Goal: Task Accomplishment & Management: Manage account settings

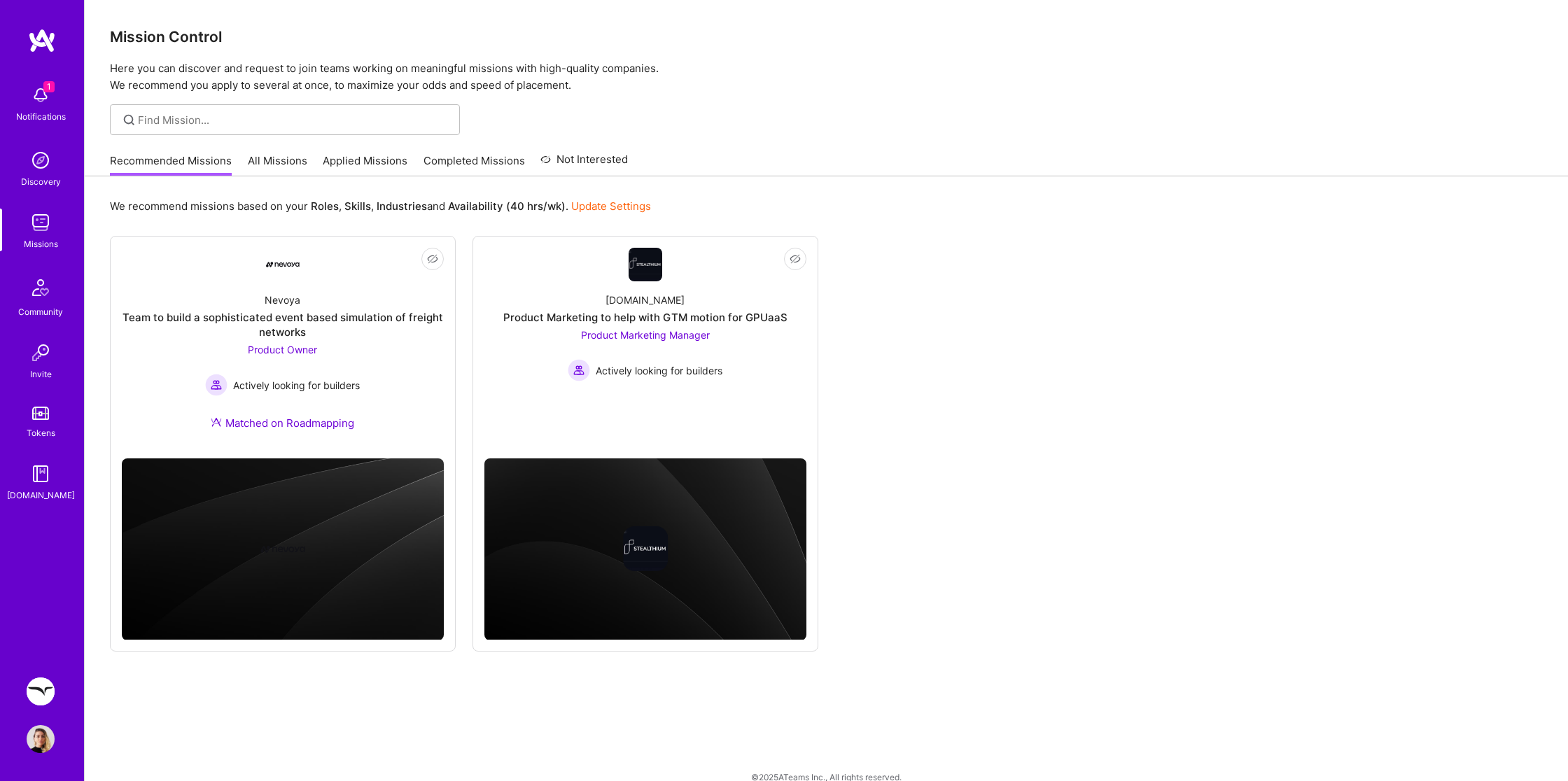
click at [43, 696] on img at bounding box center [41, 691] width 28 height 28
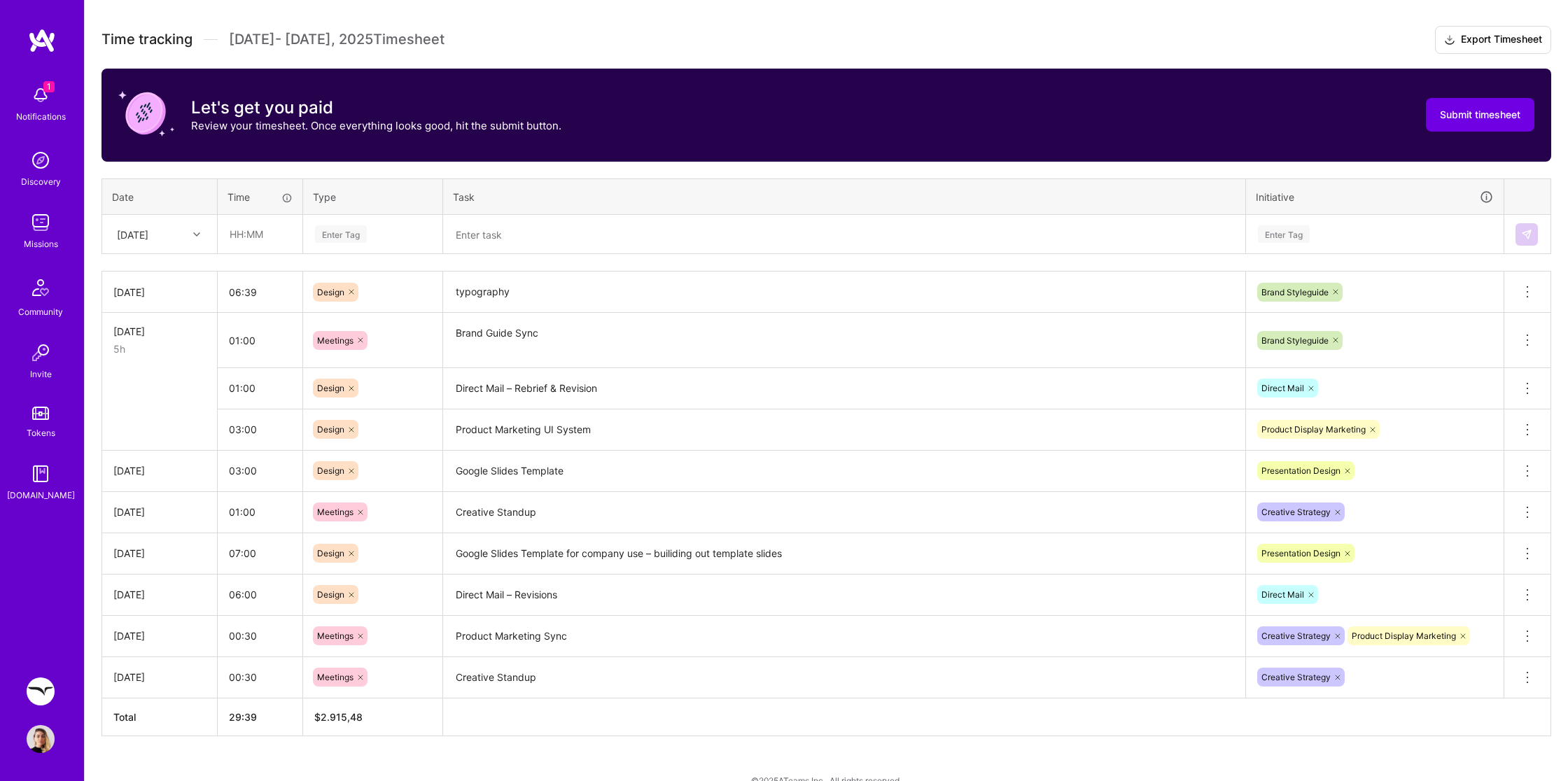
scroll to position [395, 0]
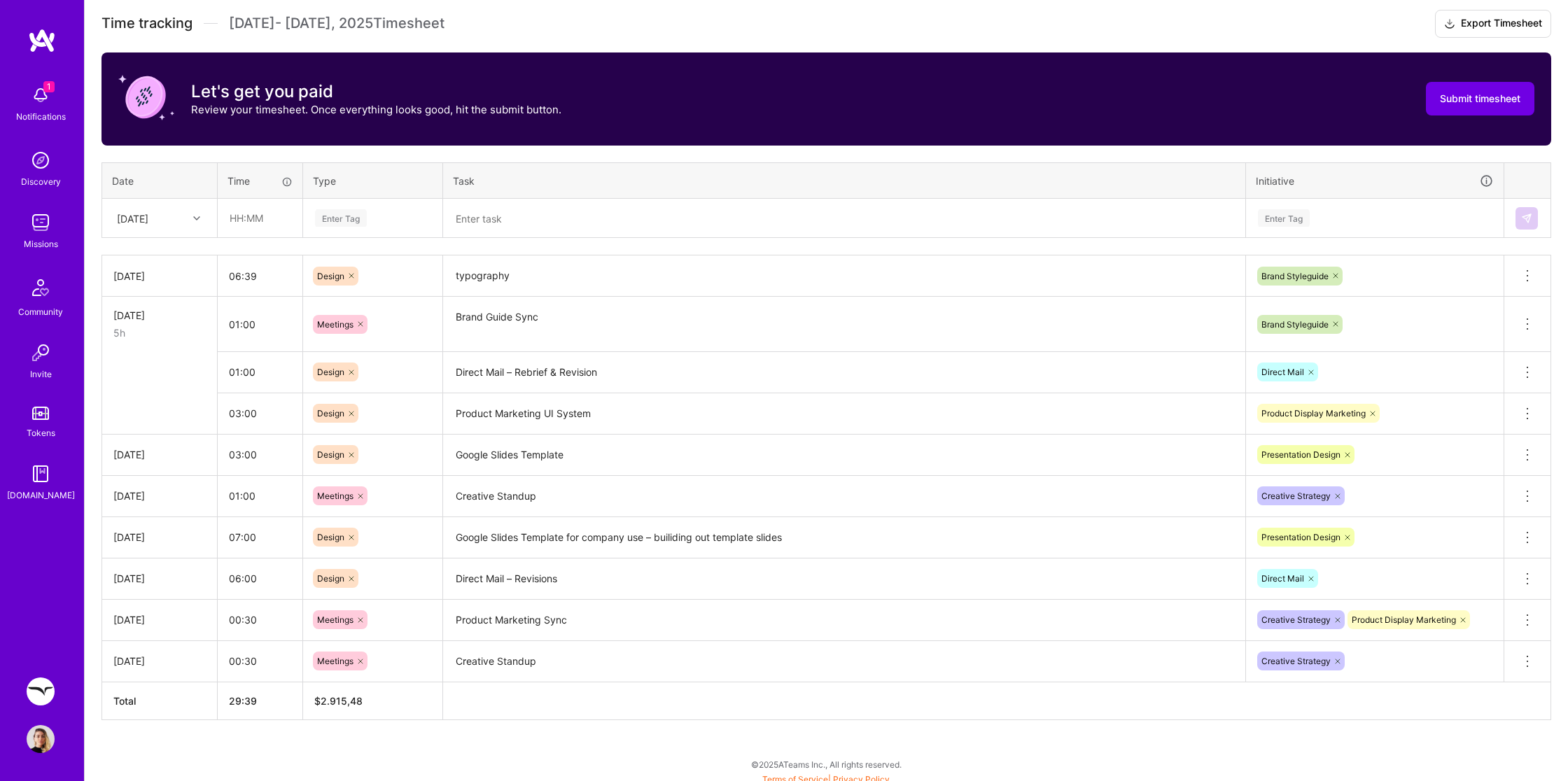
click at [540, 311] on textarea "Brand Guide Sync" at bounding box center [844, 324] width 799 height 53
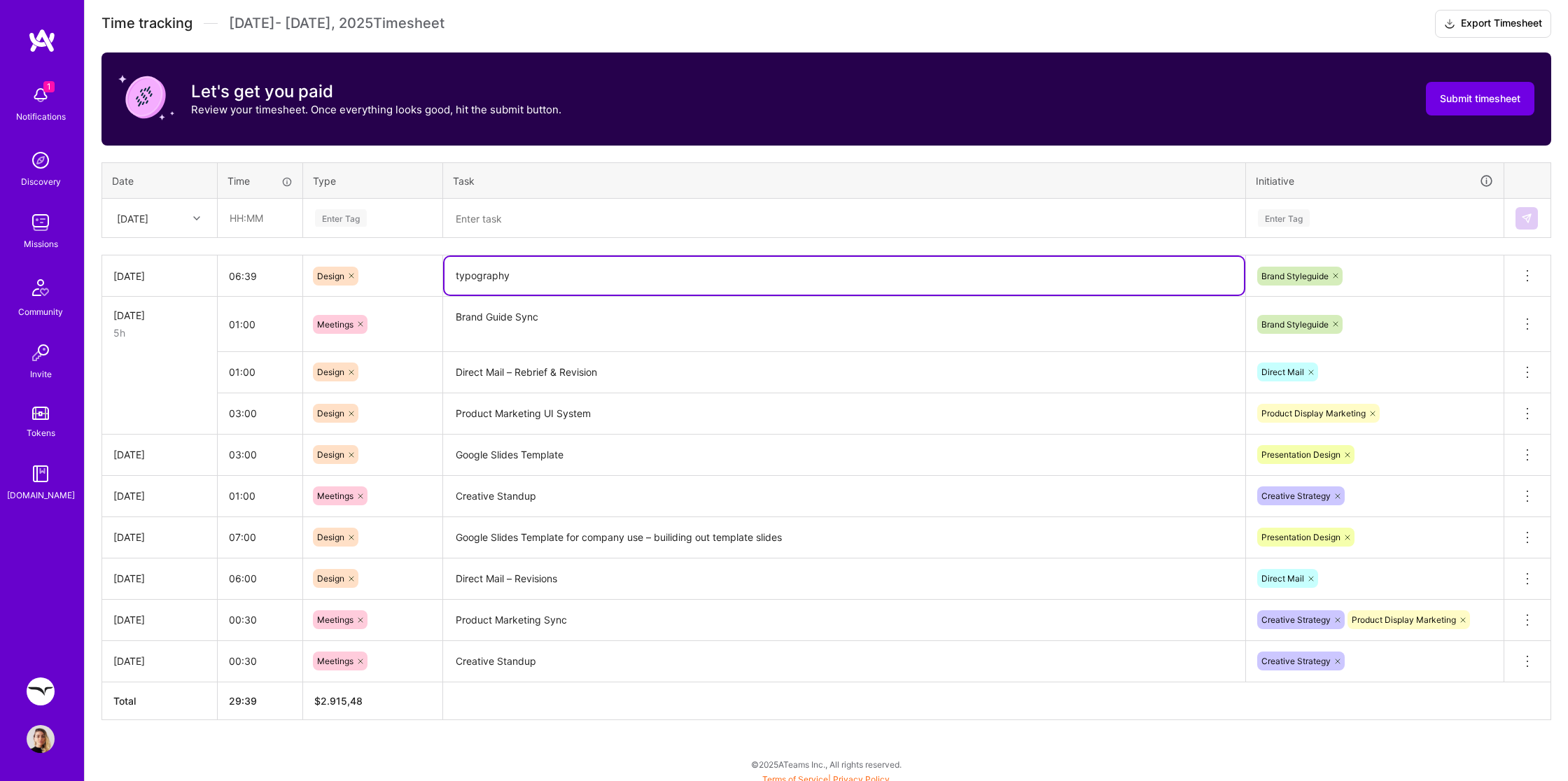
click at [557, 276] on textarea "typography" at bounding box center [844, 275] width 799 height 38
drag, startPoint x: 557, startPoint y: 276, endPoint x: 451, endPoint y: 267, distance: 106.4
click at [451, 267] on textarea "typography" at bounding box center [844, 275] width 799 height 38
type textarea "Typography – Brand Guide, further exploration"
click at [663, 396] on textarea "Product Marketing UI System" at bounding box center [844, 414] width 799 height 39
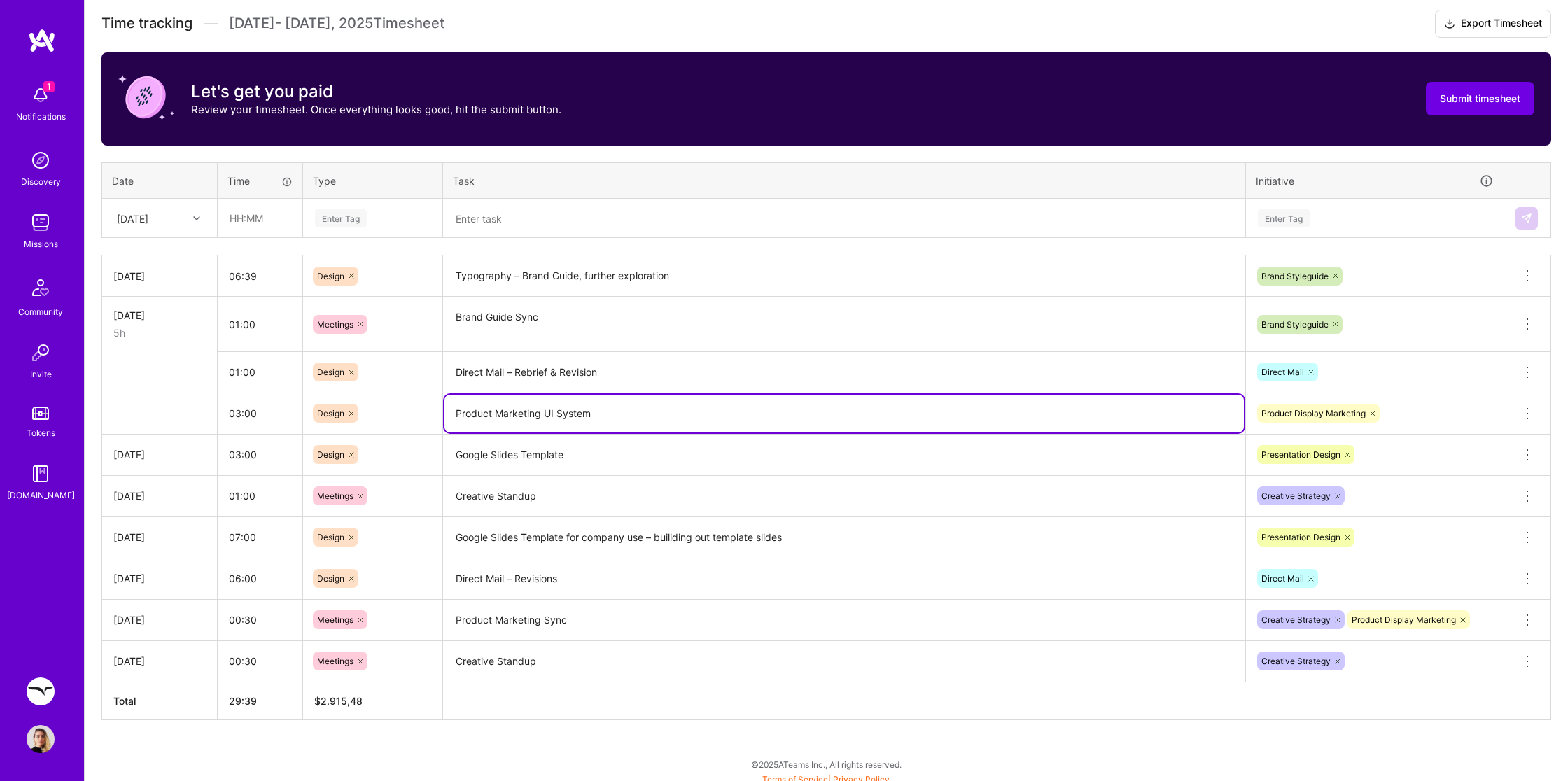
click at [614, 487] on textarea "Creative Standup" at bounding box center [844, 496] width 799 height 39
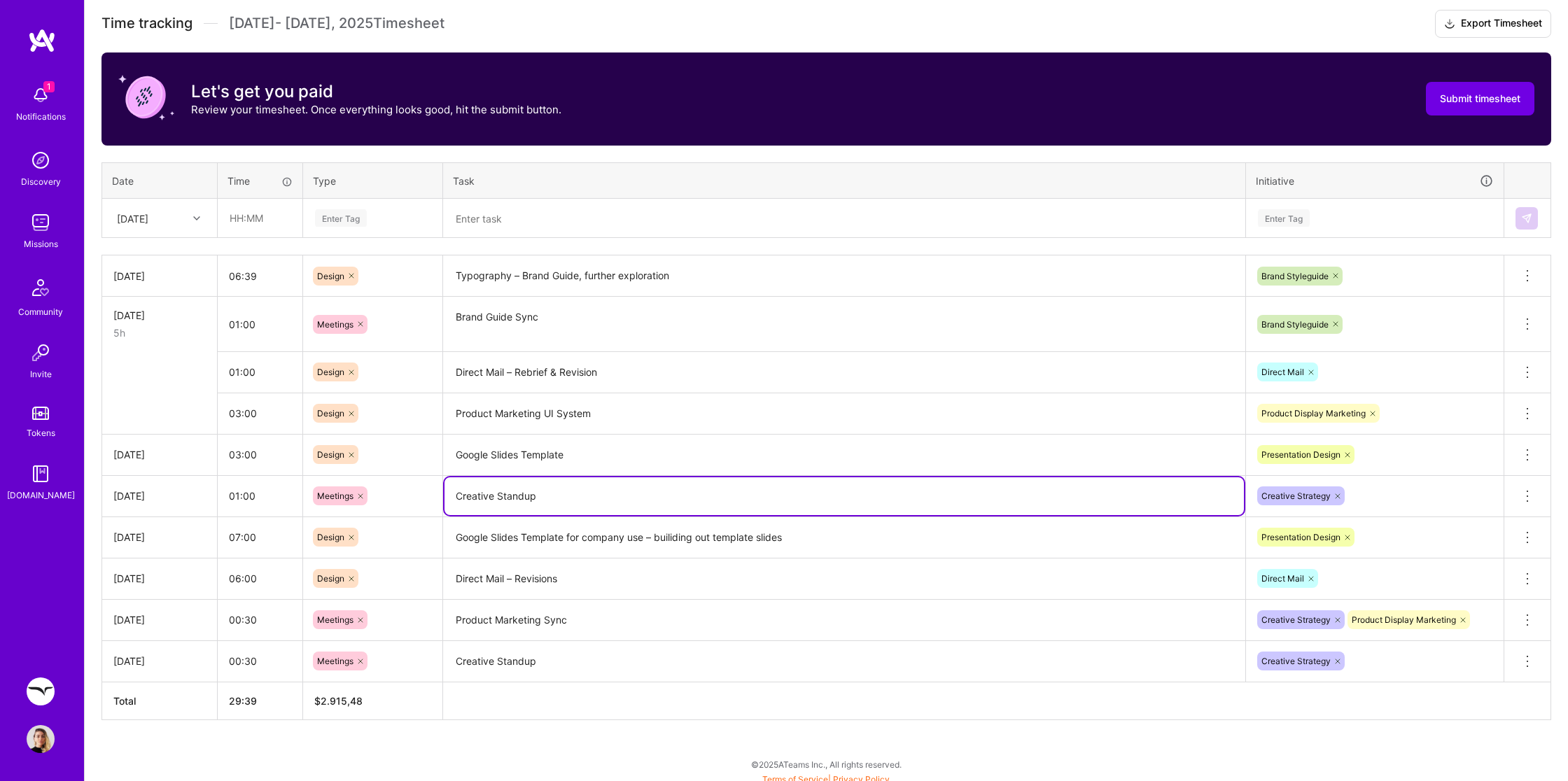
click at [603, 348] on tbody "[DATE] 06:39 Design Typography – Brand Guide, further exploration Brand Stylegu…" at bounding box center [827, 468] width 1449 height 426
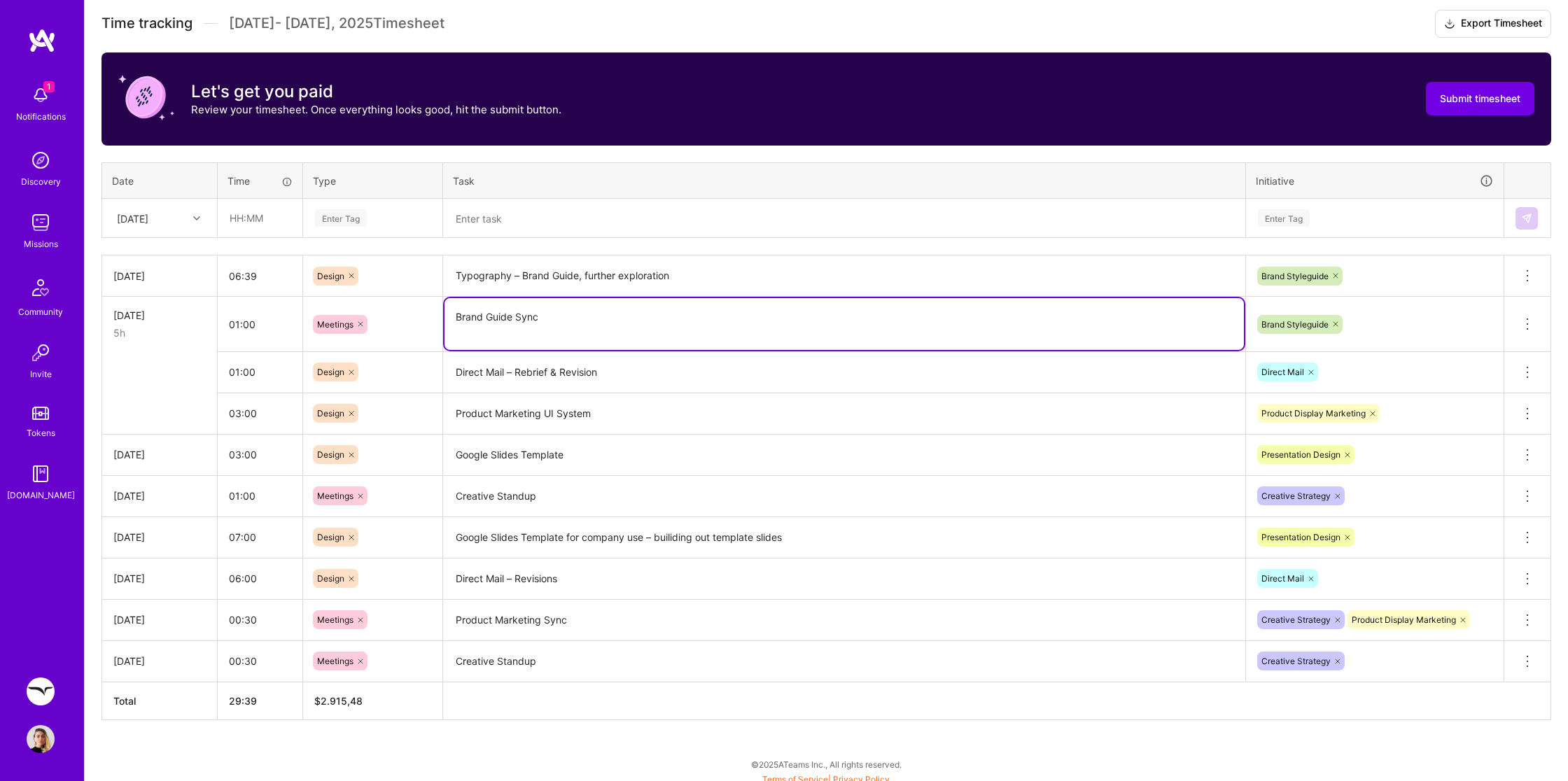
click at [610, 370] on textarea "Direct Mail – Rebrief & Revision" at bounding box center [844, 372] width 799 height 39
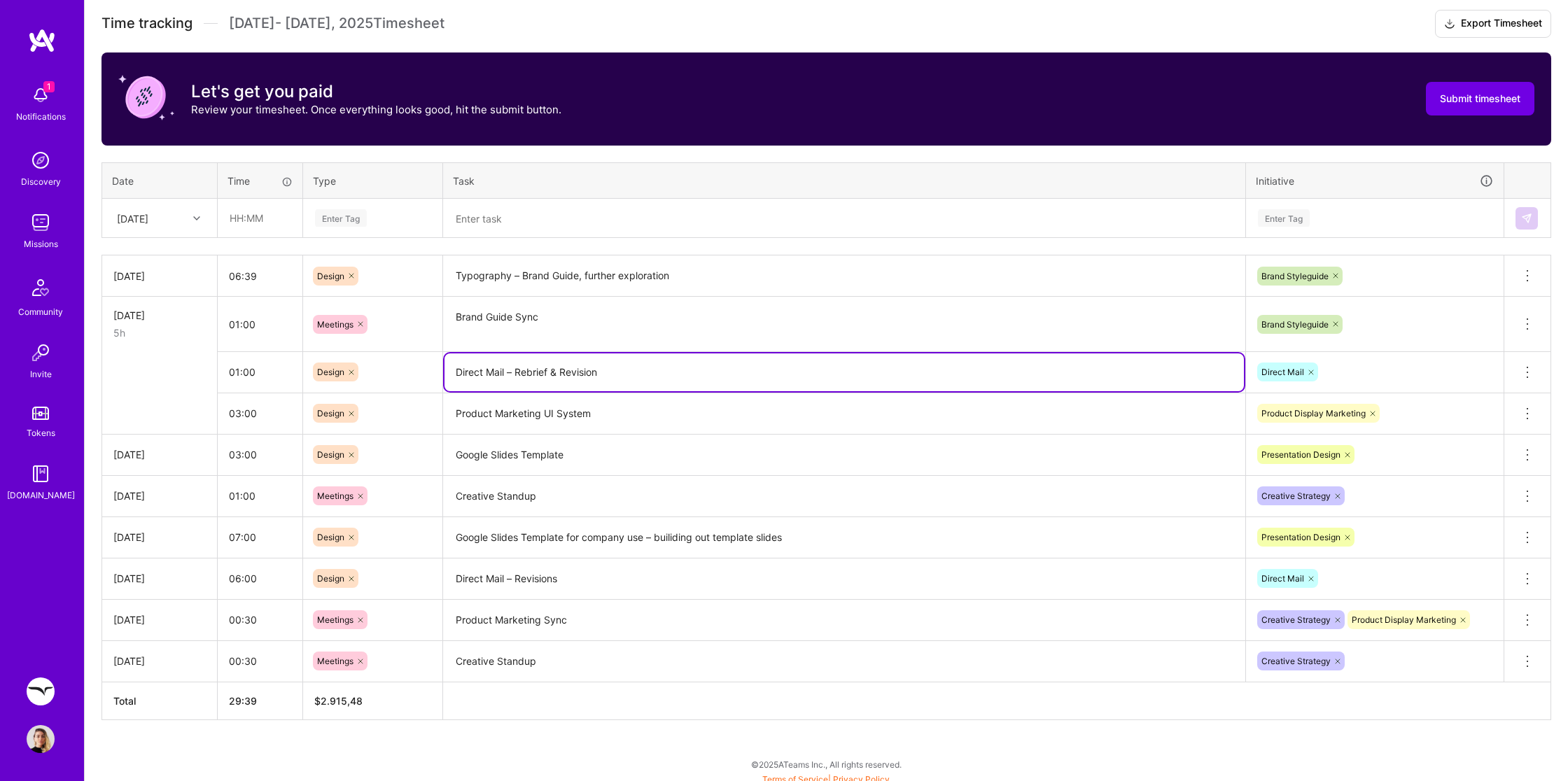
click at [615, 422] on textarea "Product Marketing UI System" at bounding box center [844, 414] width 799 height 39
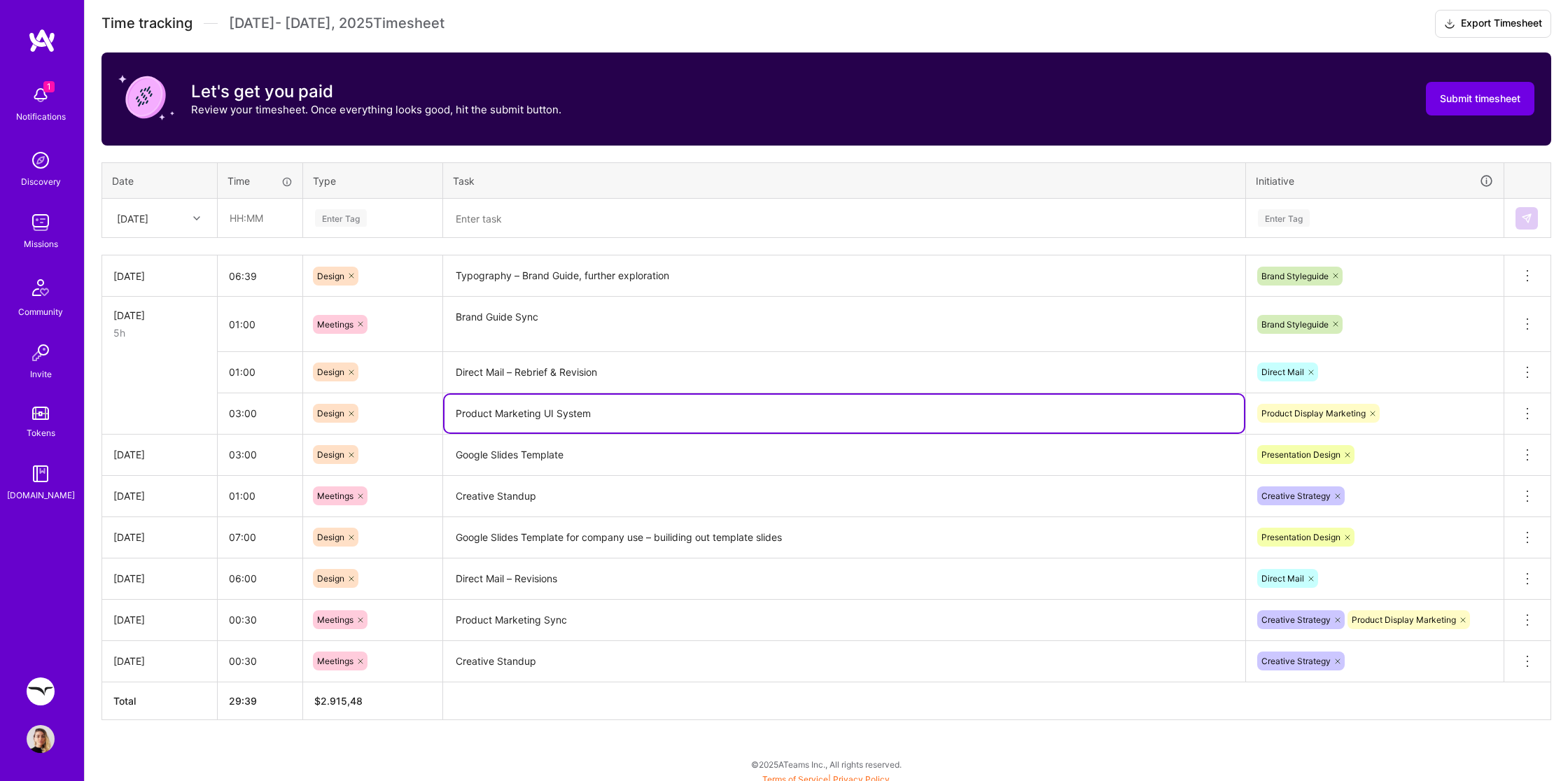
click at [645, 540] on textarea "Google Slides Template for company use – builiding out template slides" at bounding box center [844, 538] width 799 height 39
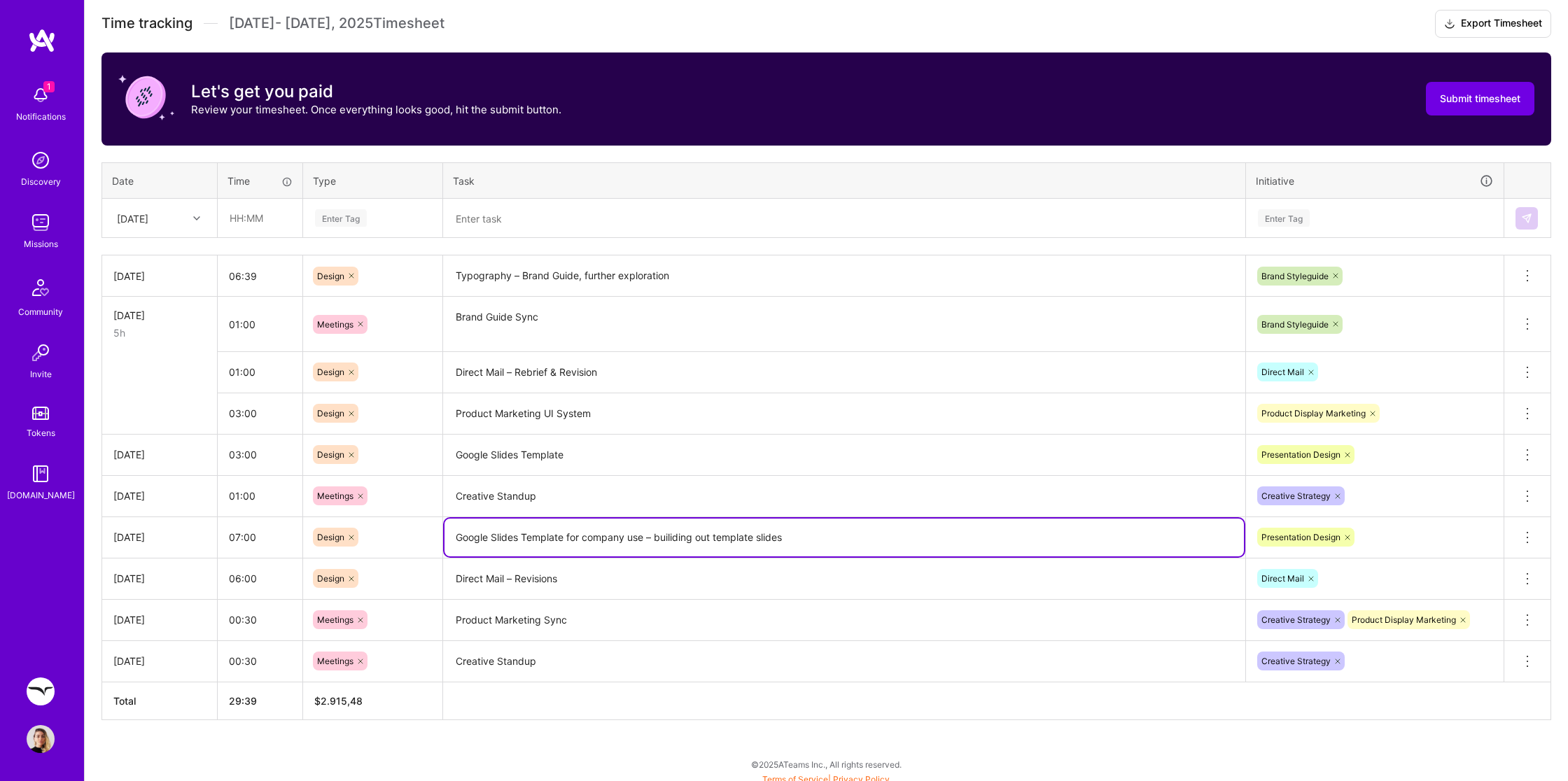
click at [643, 622] on textarea "Product Marketing Sync" at bounding box center [844, 620] width 799 height 39
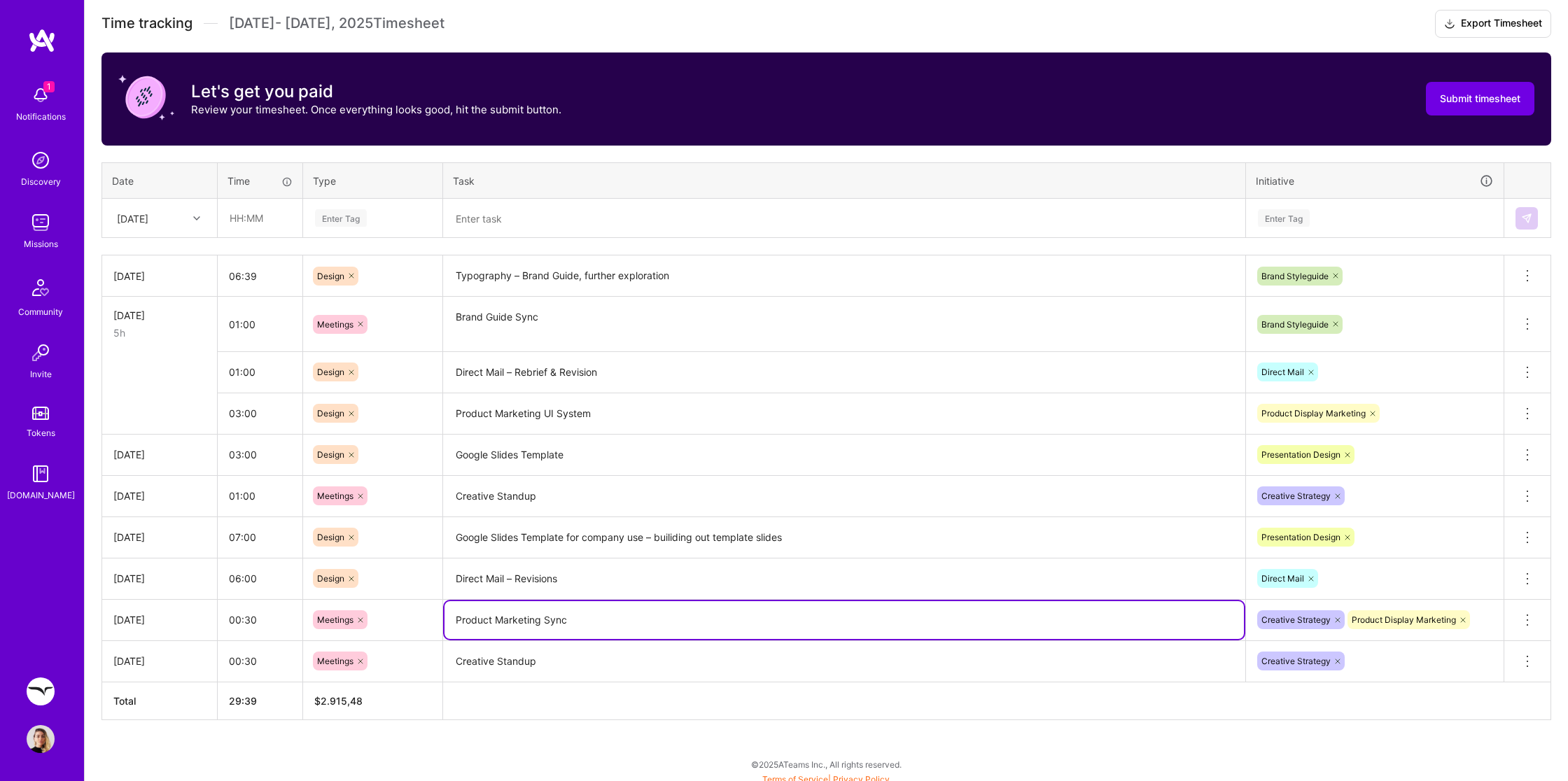
click at [639, 667] on textarea "Creative Standup" at bounding box center [844, 662] width 799 height 39
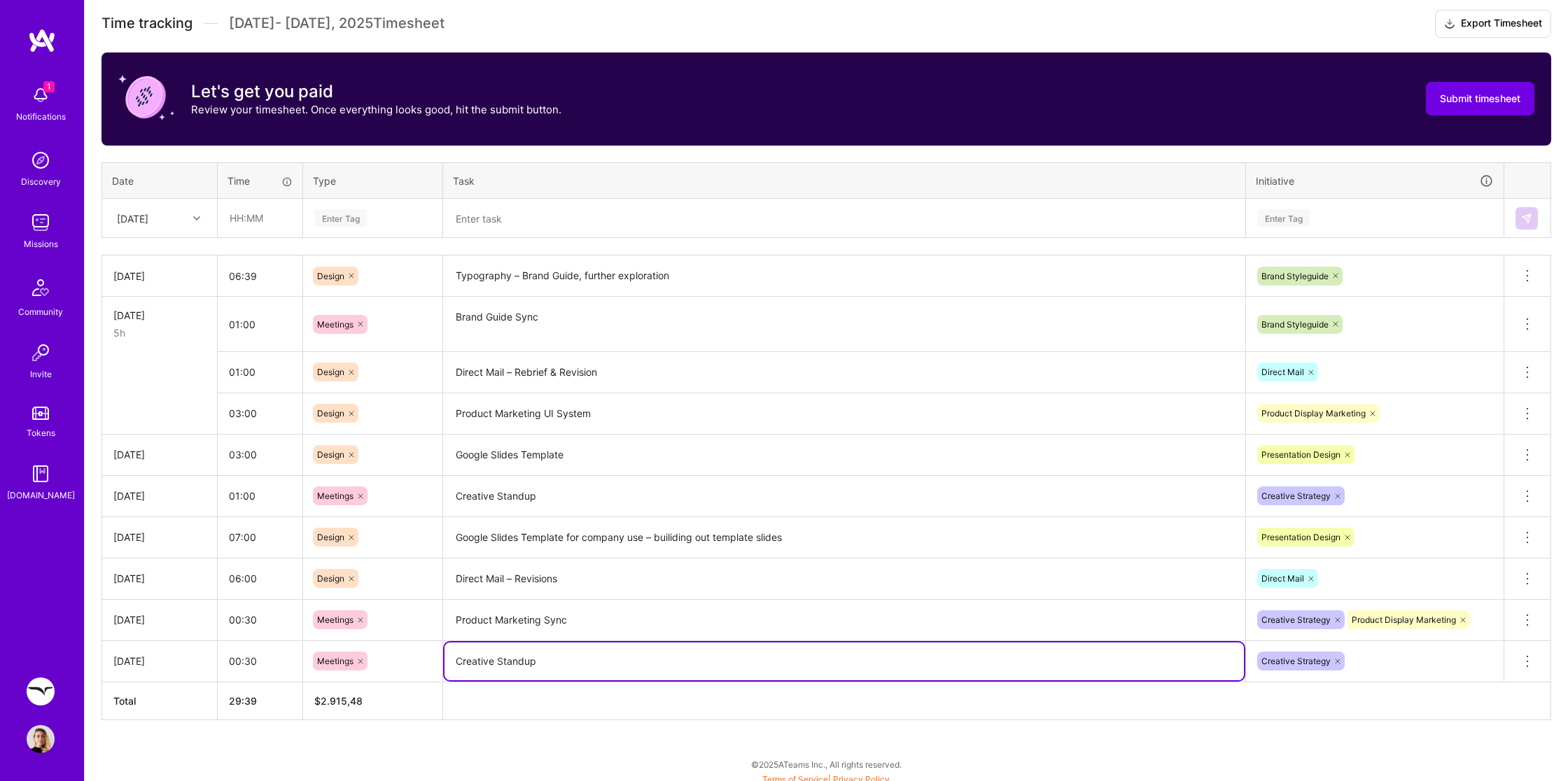
click at [620, 539] on textarea "Google Slides Template for company use – builiding out template slides" at bounding box center [844, 538] width 799 height 39
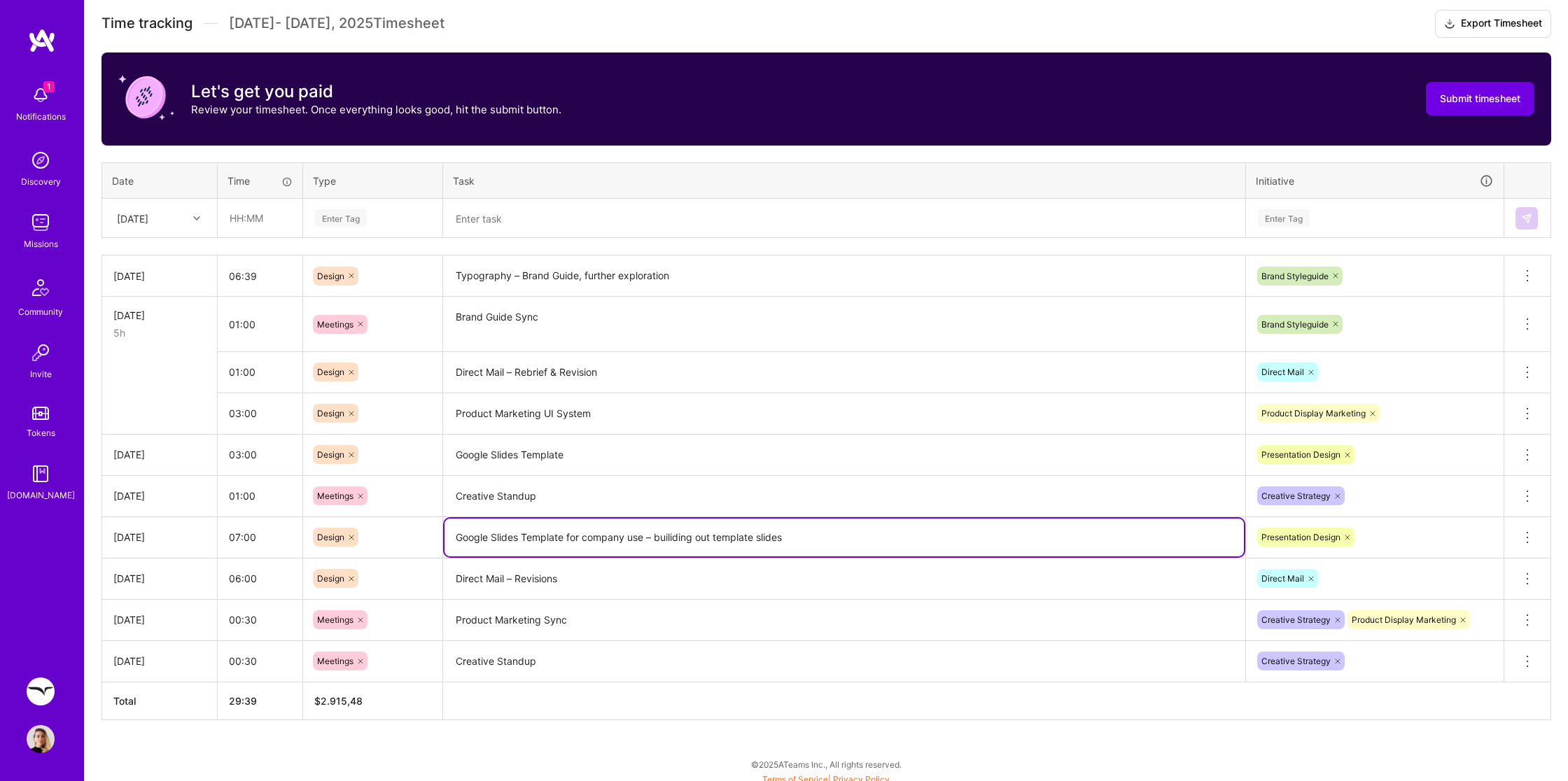
click at [668, 533] on textarea "Google Slides Template for company use – builiding out template slides" at bounding box center [844, 537] width 799 height 38
type textarea "Google Slides Template for company use – building out template slides"
click at [255, 222] on input "text" at bounding box center [260, 218] width 83 height 37
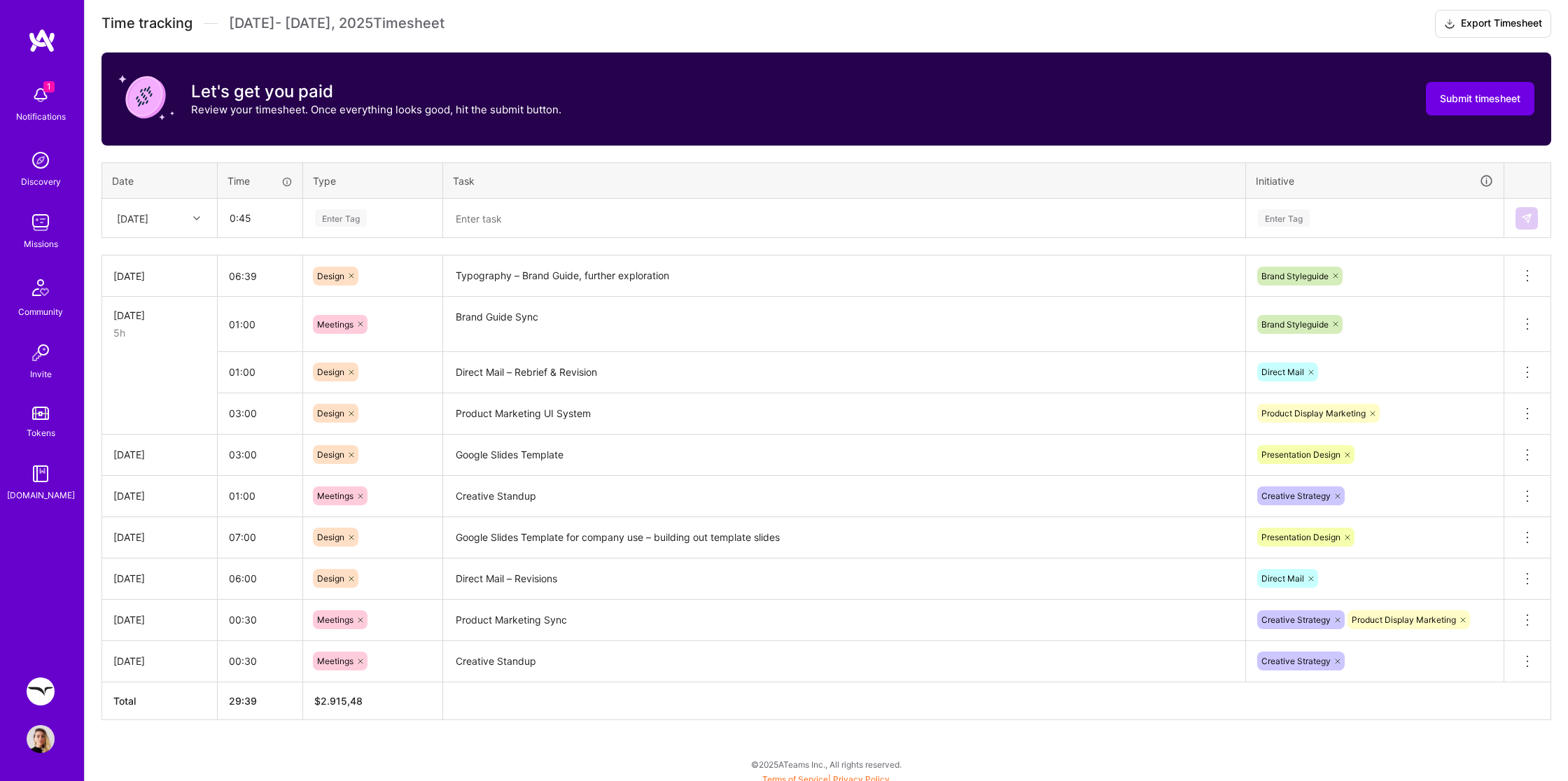
click at [338, 216] on div "Enter Tag" at bounding box center [341, 217] width 52 height 22
type input "00:45"
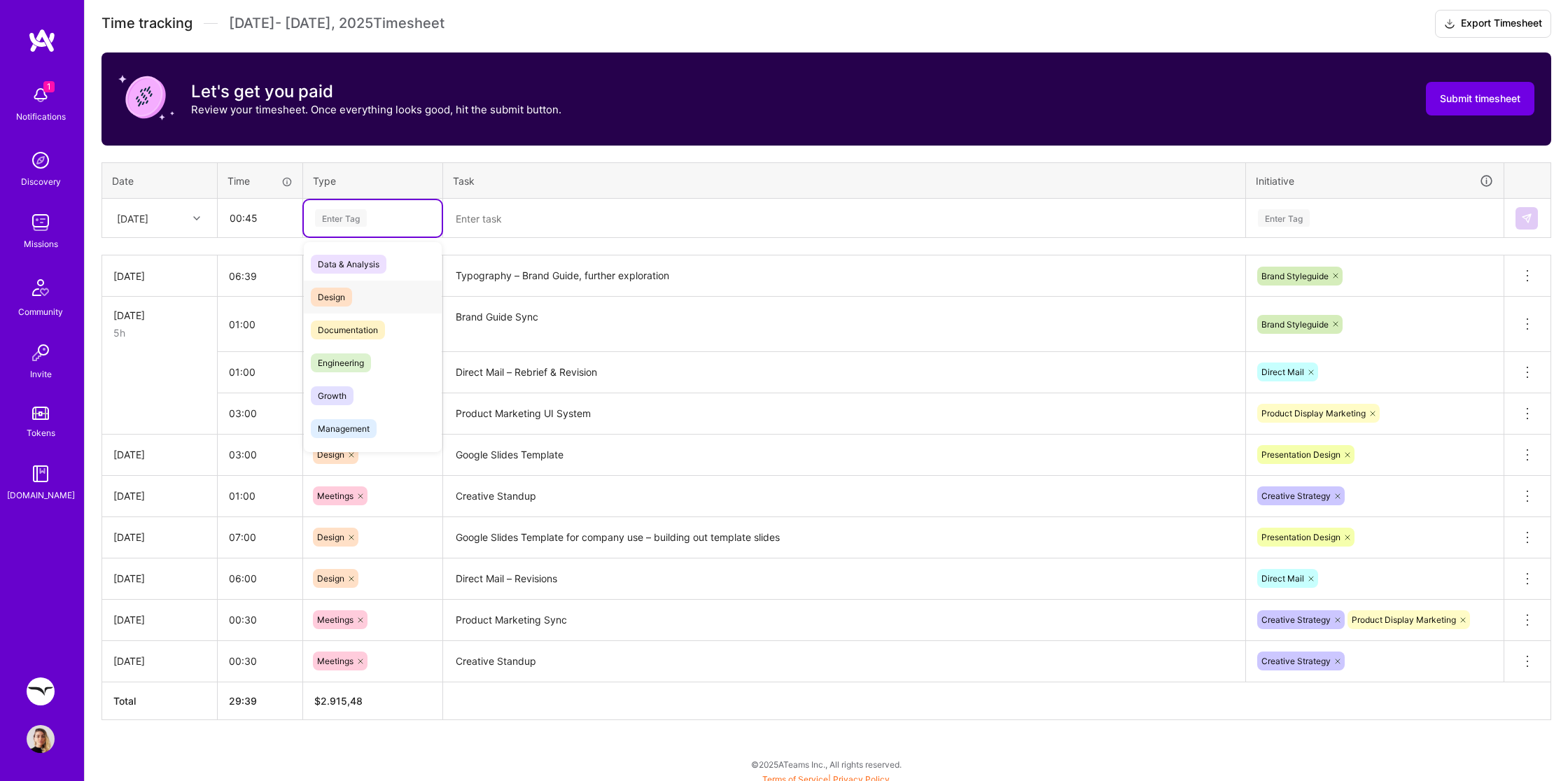
click at [346, 289] on span "Design" at bounding box center [332, 297] width 42 height 19
click at [352, 217] on icon at bounding box center [352, 219] width 4 height 4
click at [352, 217] on div "Enter Tag" at bounding box center [341, 217] width 52 height 22
type input "c"
type input "n"
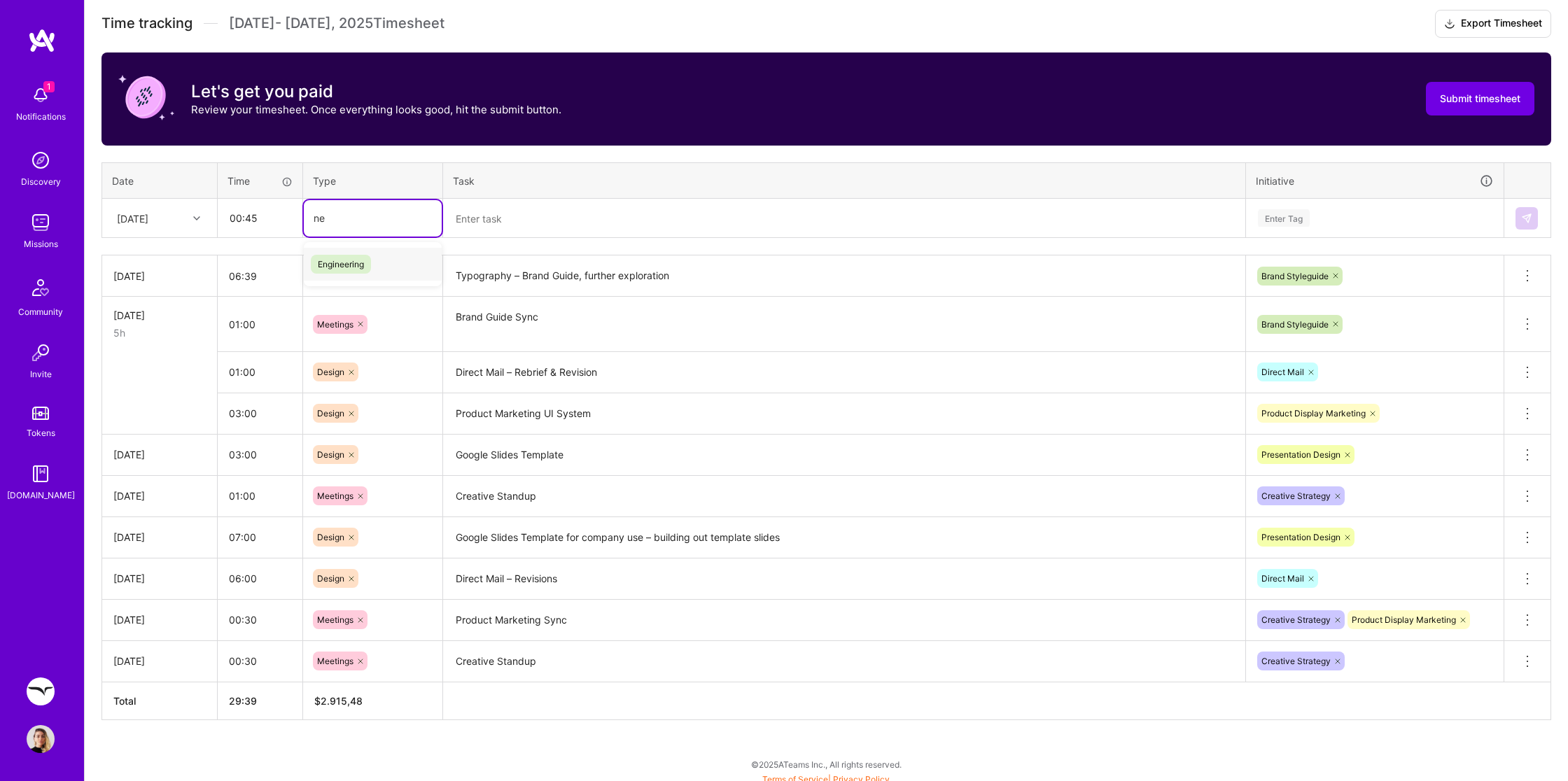
type input "n"
type input "mee"
click at [351, 260] on span "Meetings" at bounding box center [336, 263] width 50 height 19
click at [517, 234] on td at bounding box center [844, 218] width 803 height 39
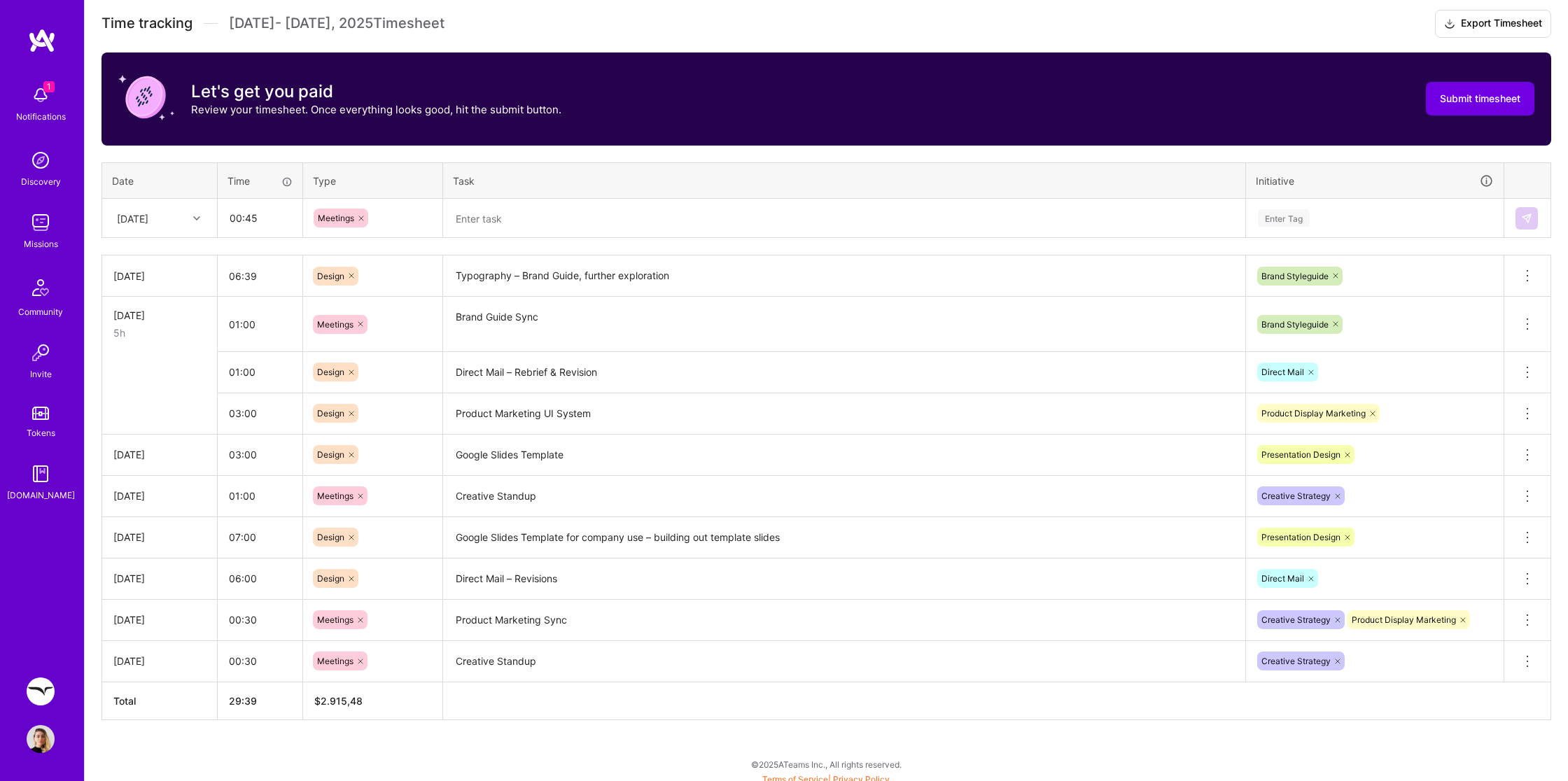
click at [516, 214] on textarea at bounding box center [844, 218] width 799 height 36
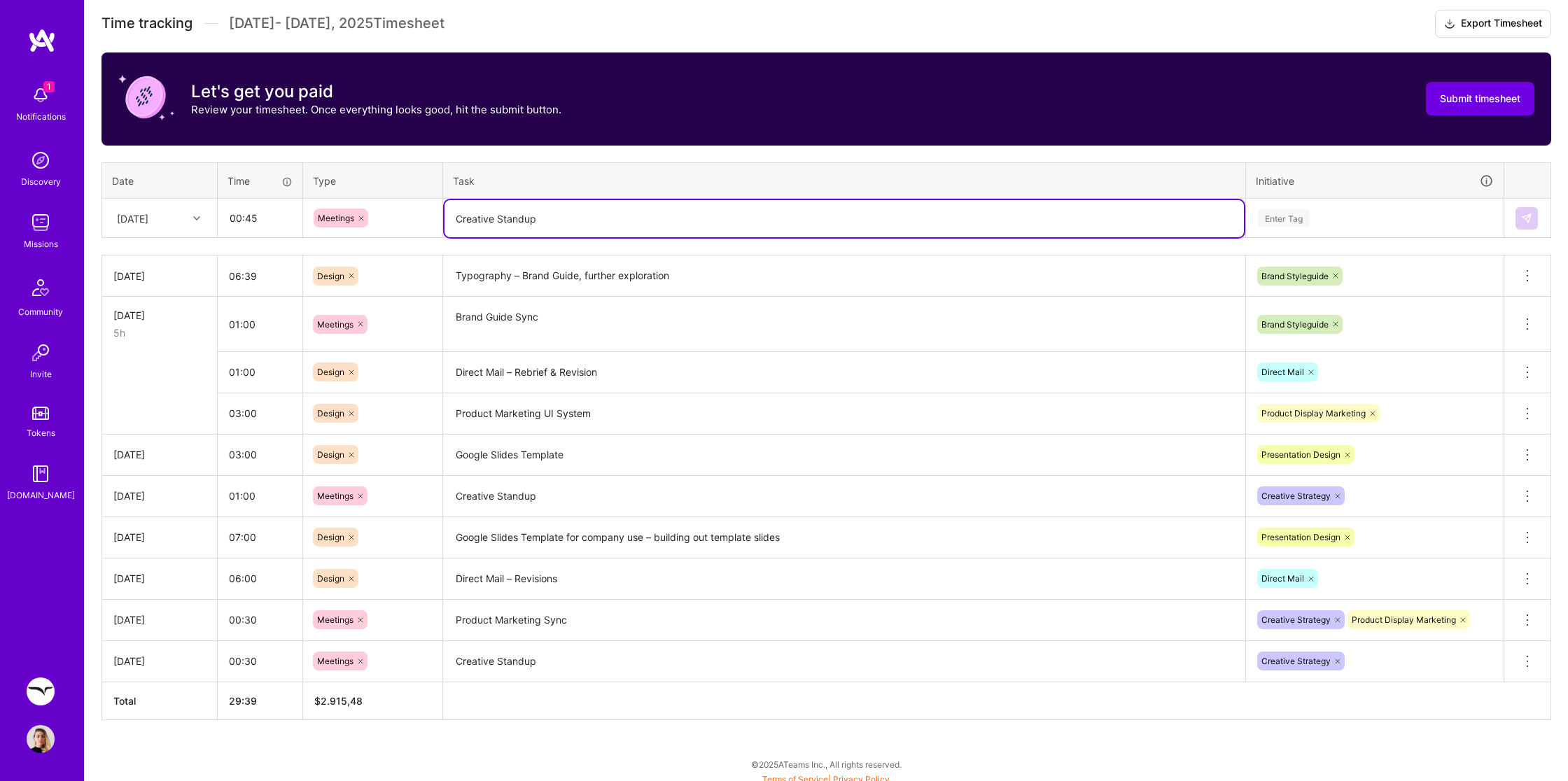
type textarea "Creative Standup"
click at [1434, 209] on div "Enter Tag" at bounding box center [1374, 218] width 237 height 18
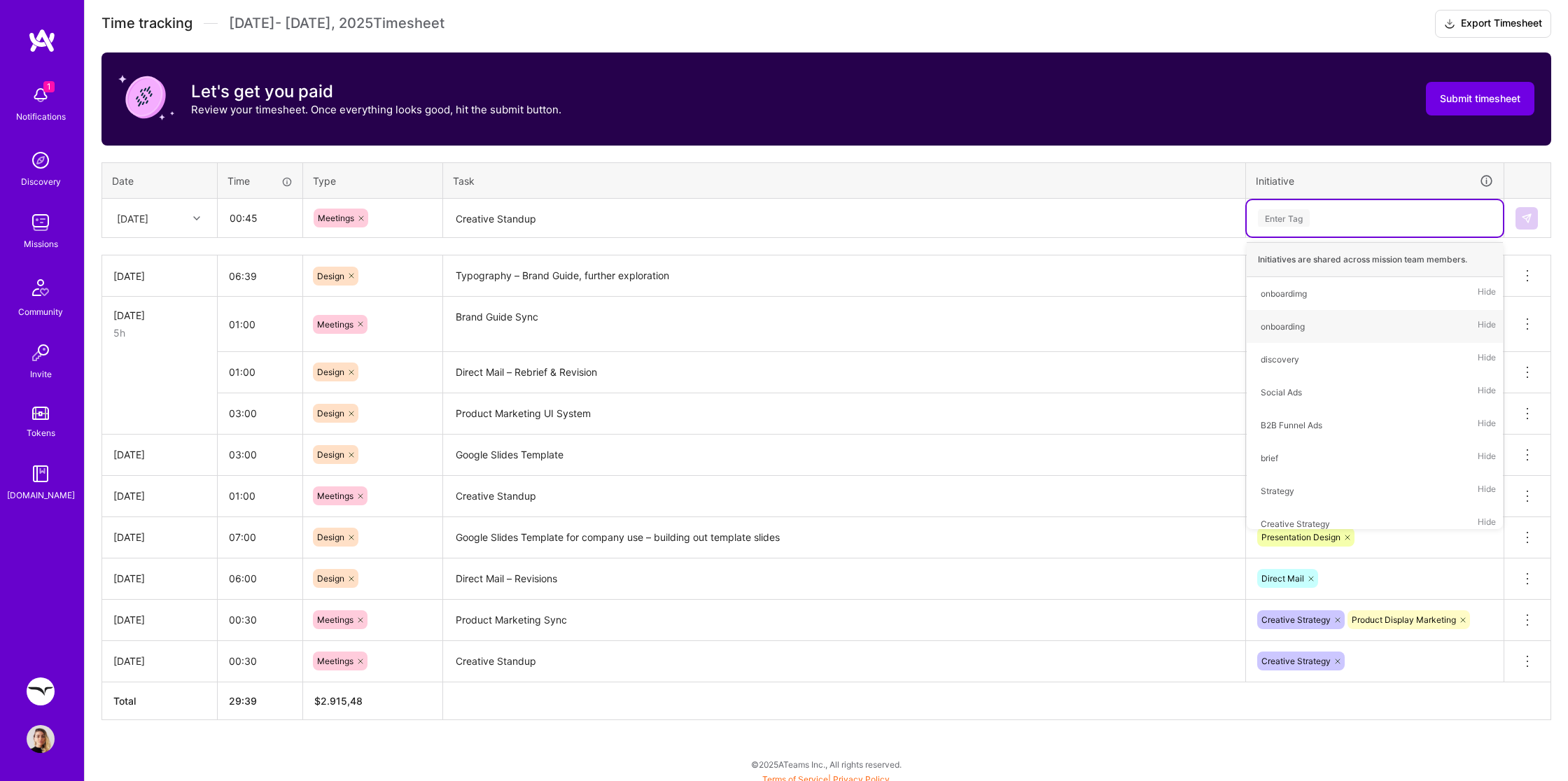
click at [1093, 619] on textarea "Product Marketing Sync" at bounding box center [844, 620] width 799 height 39
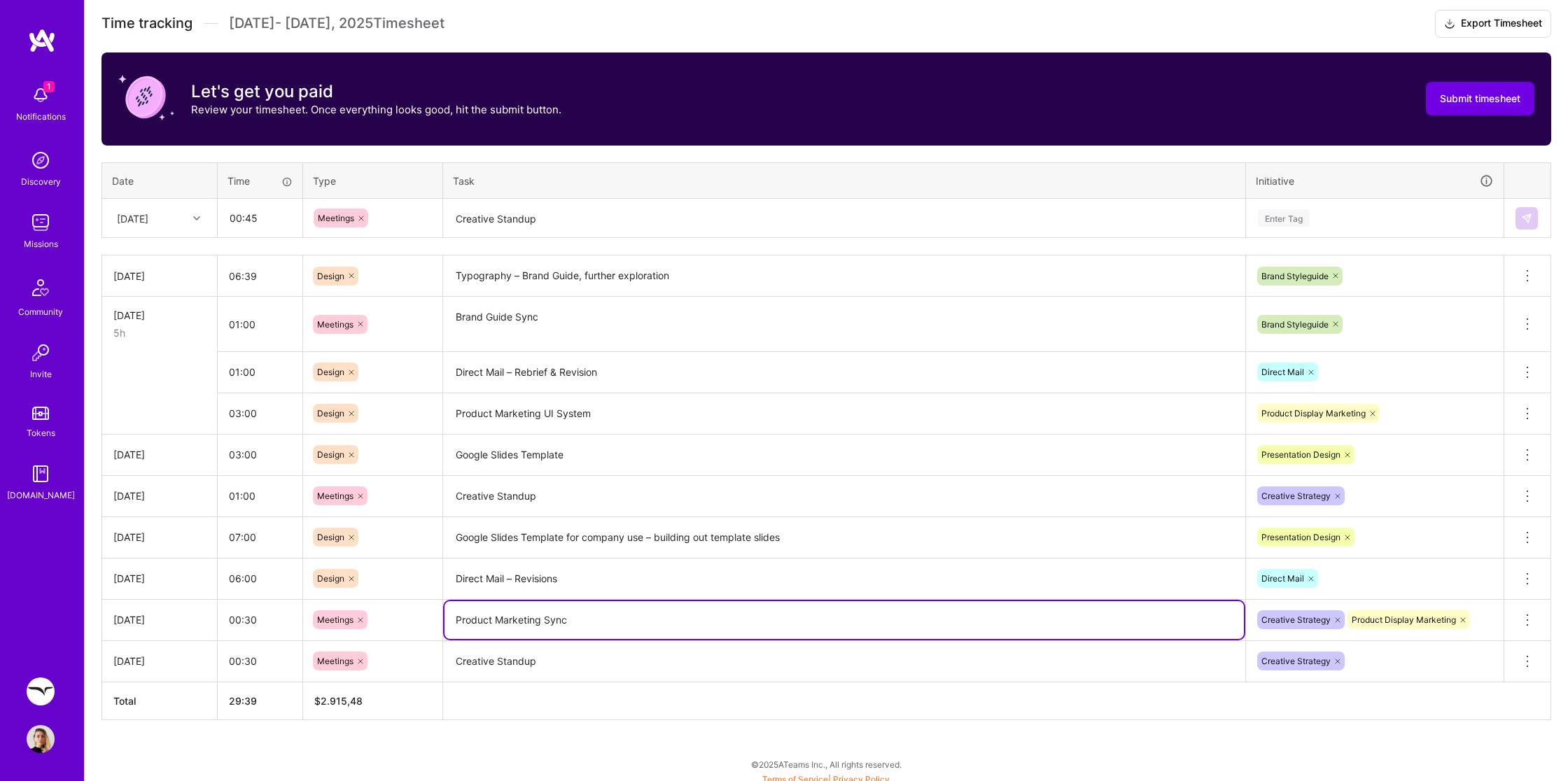
click at [623, 224] on textarea "Creative Standup" at bounding box center [844, 219] width 799 height 37
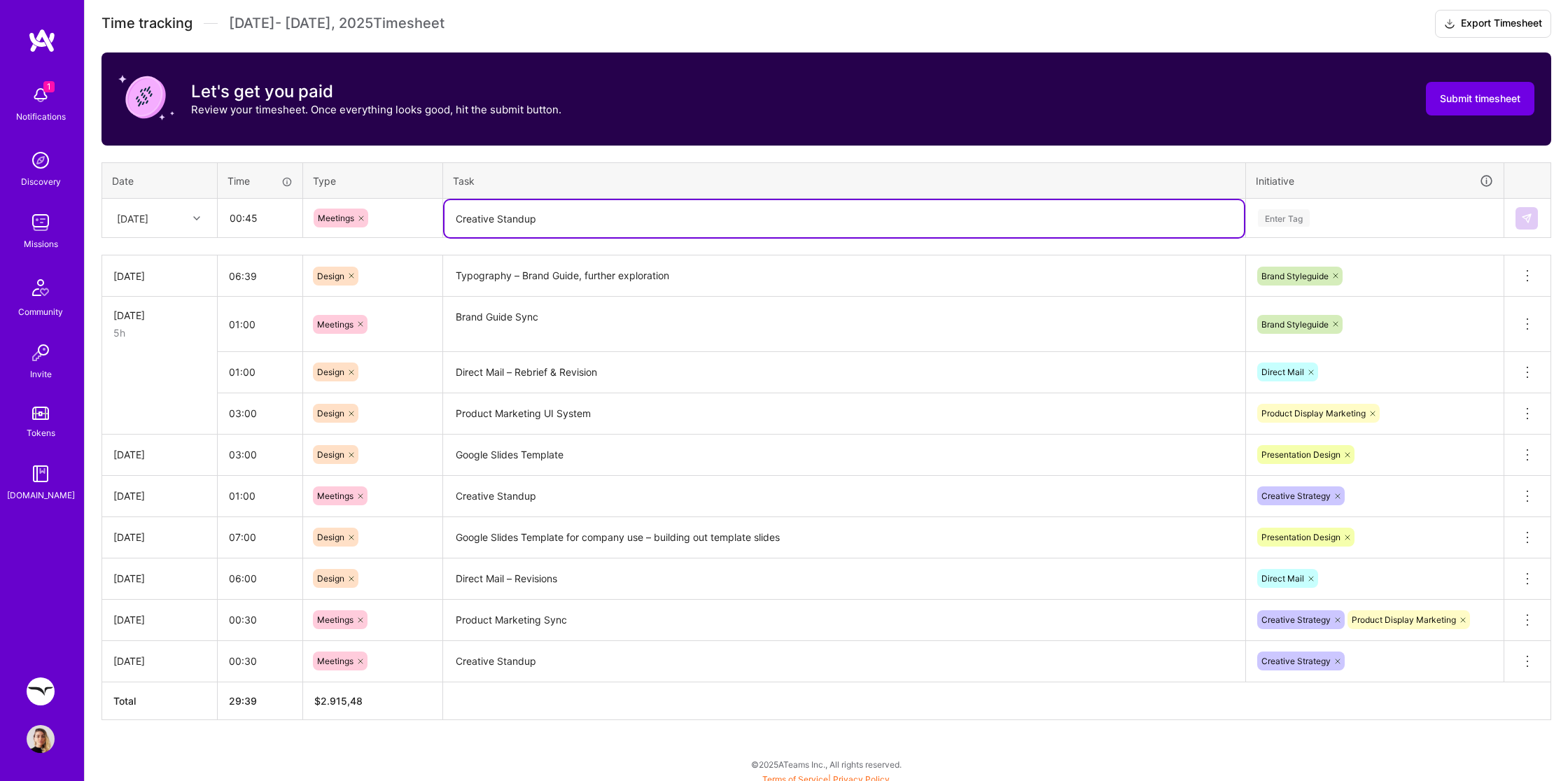
click at [1287, 208] on div "Enter Tag" at bounding box center [1284, 217] width 52 height 22
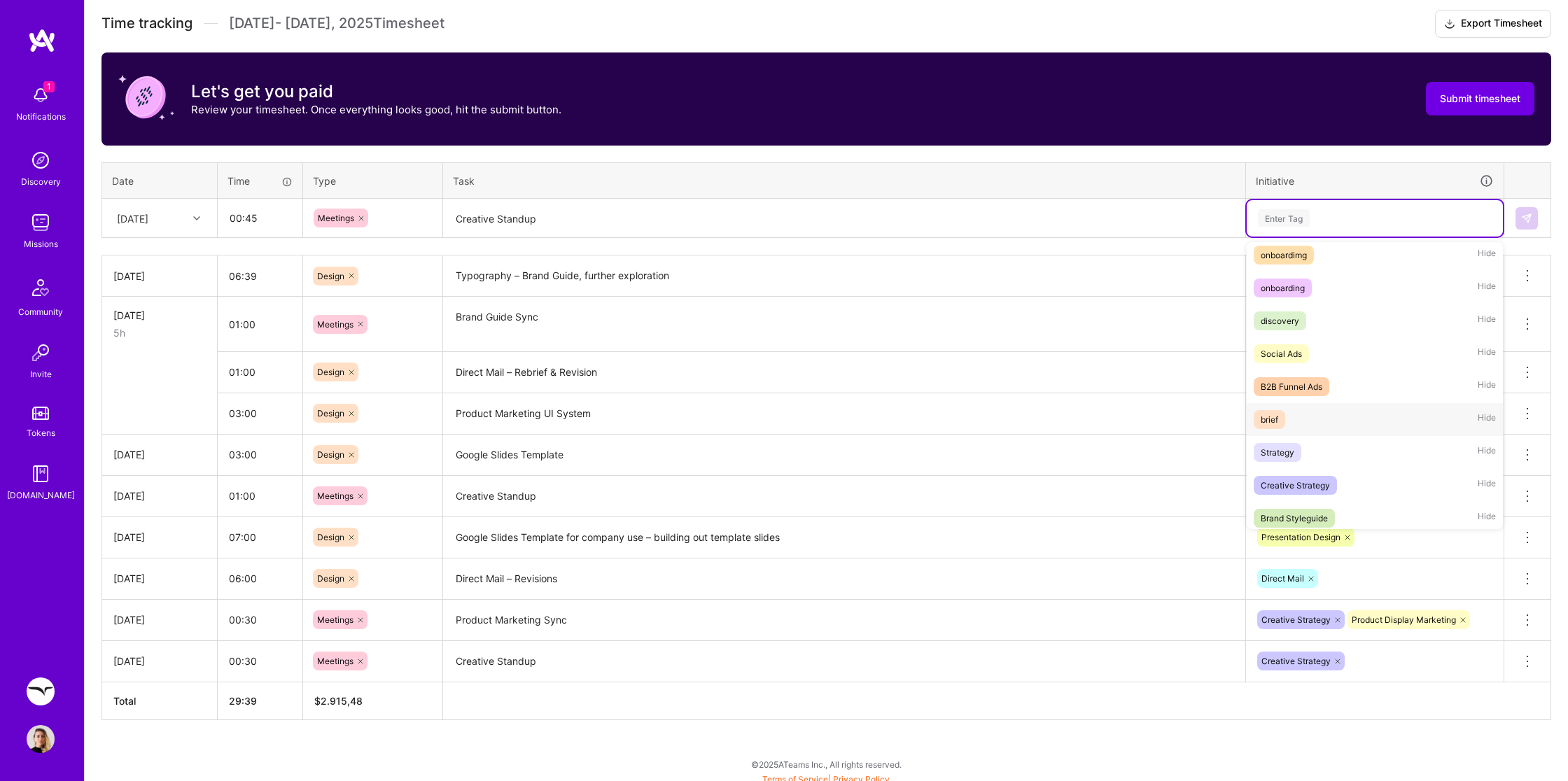
scroll to position [39, 0]
click at [1303, 480] on div "Creative Strategy" at bounding box center [1295, 484] width 69 height 15
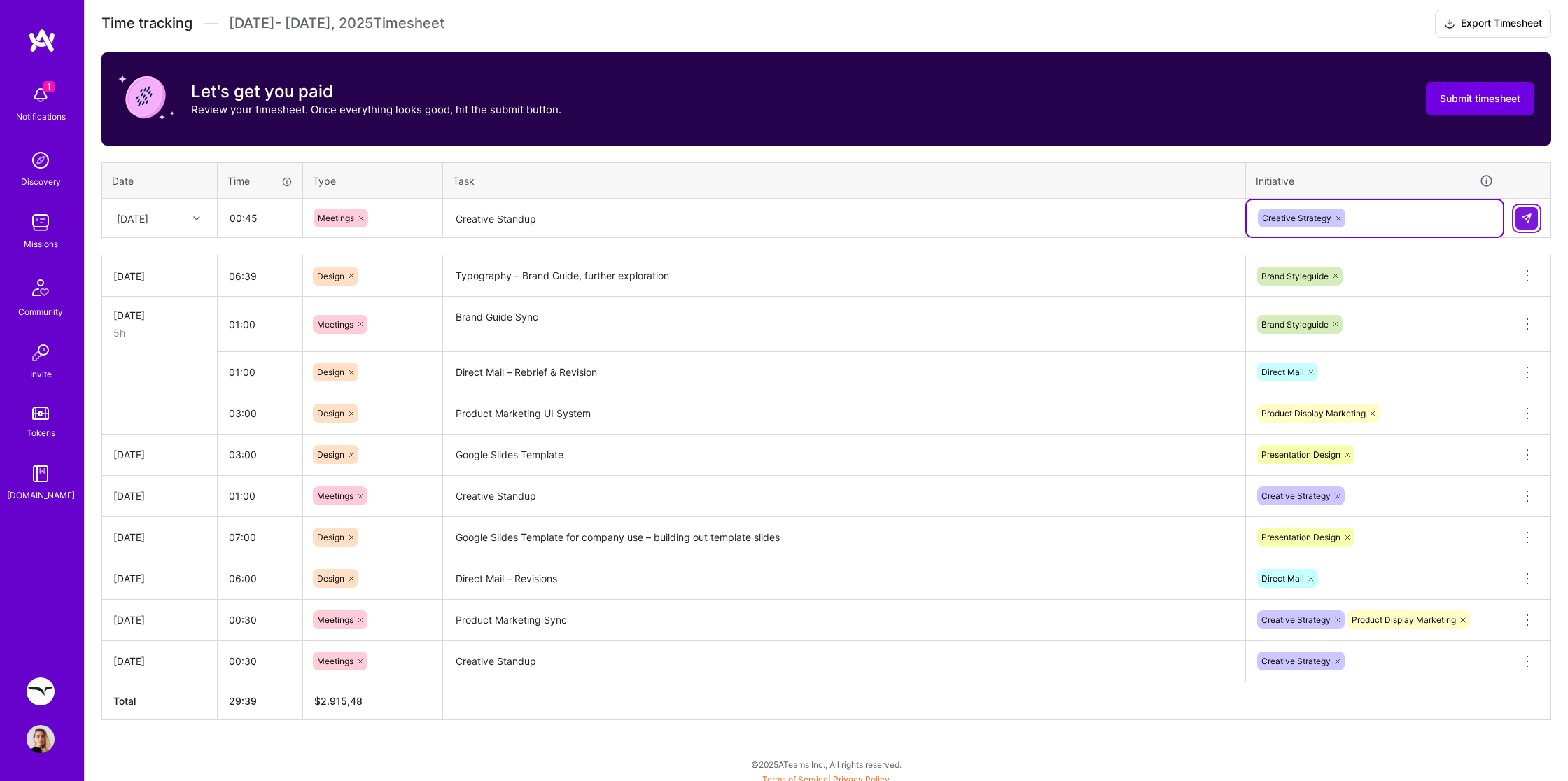
click at [1535, 218] on button at bounding box center [1526, 218] width 22 height 22
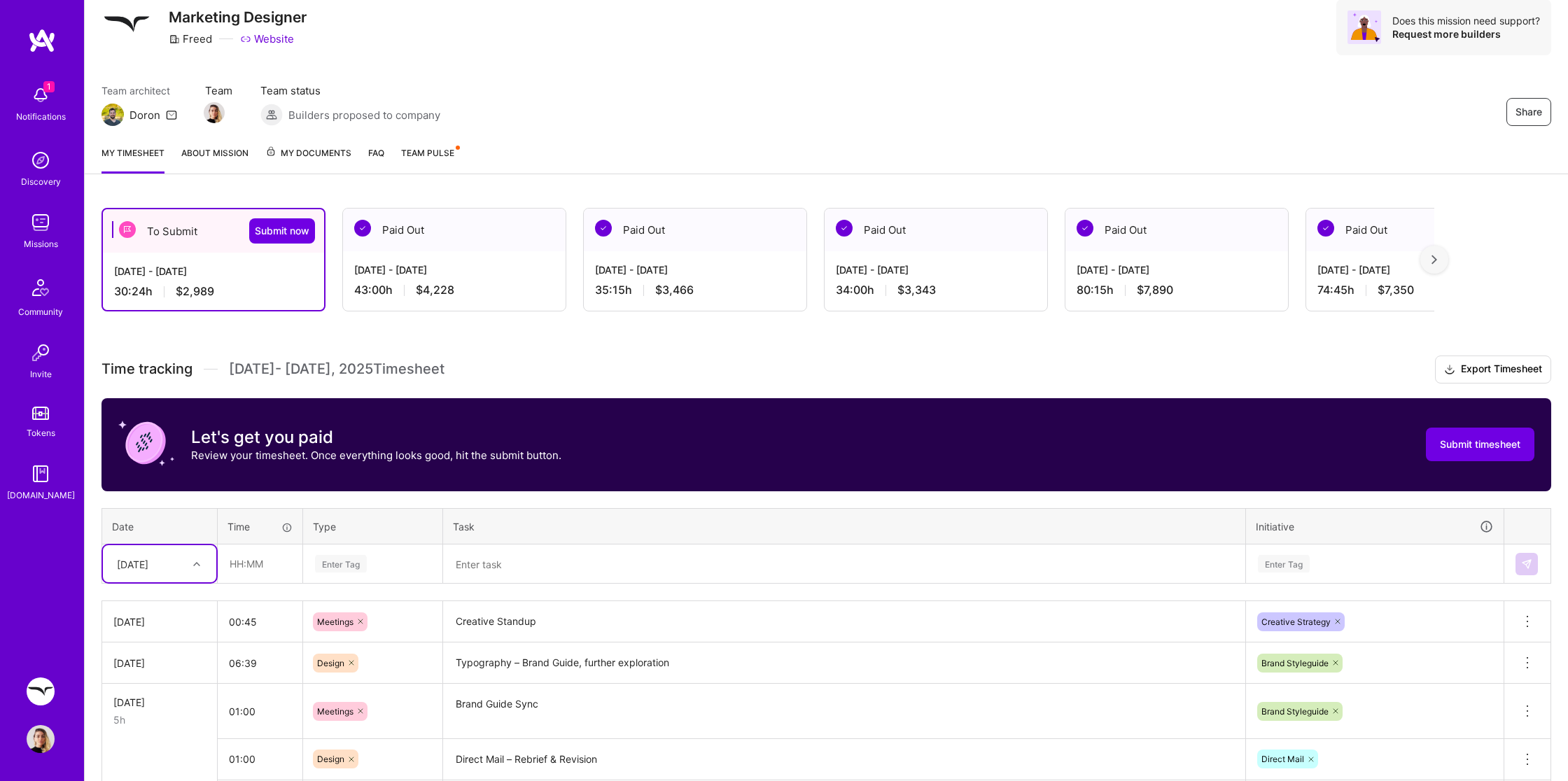
scroll to position [42, 0]
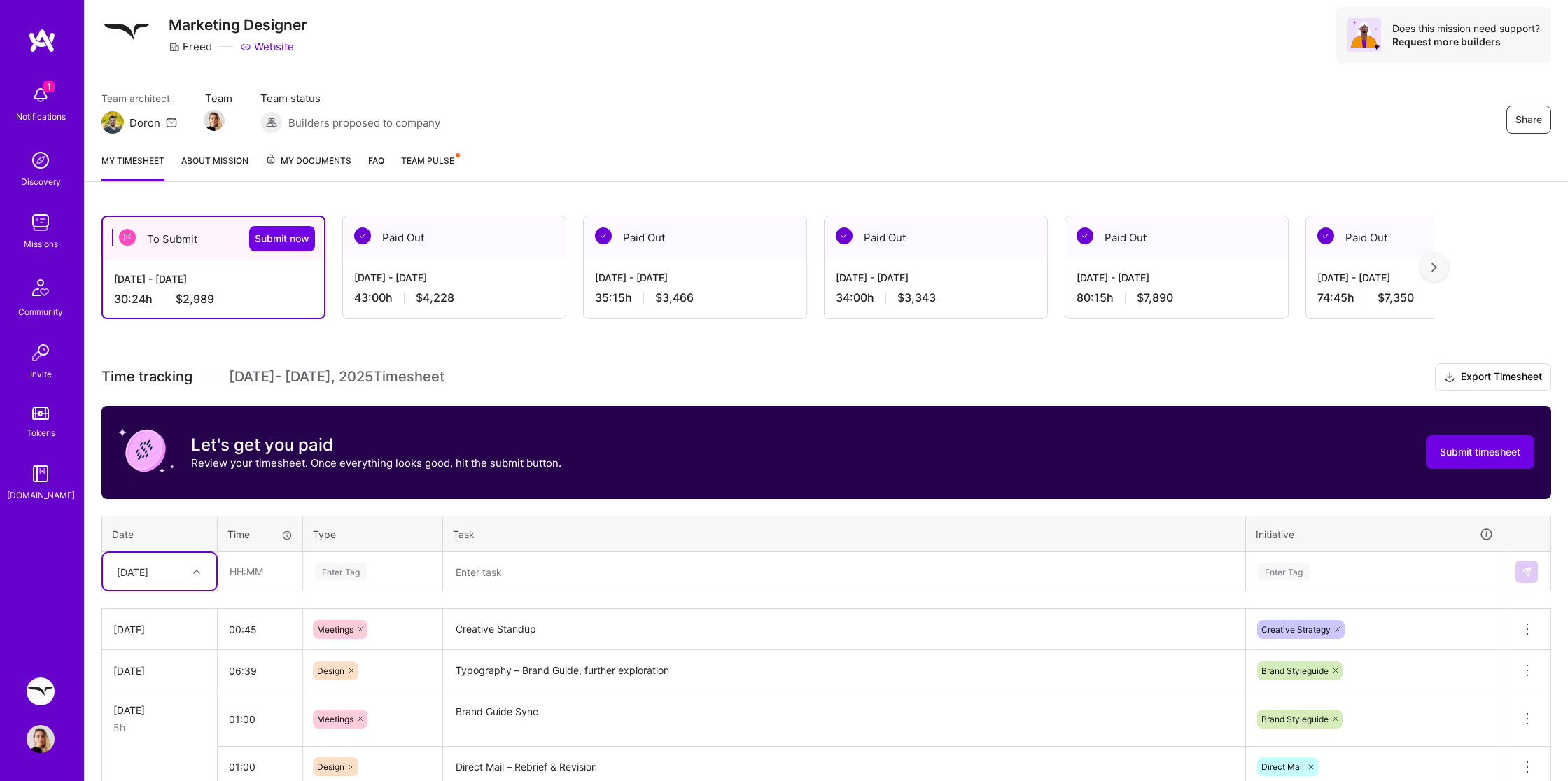
click at [533, 720] on textarea "Brand Guide Sync" at bounding box center [844, 719] width 799 height 53
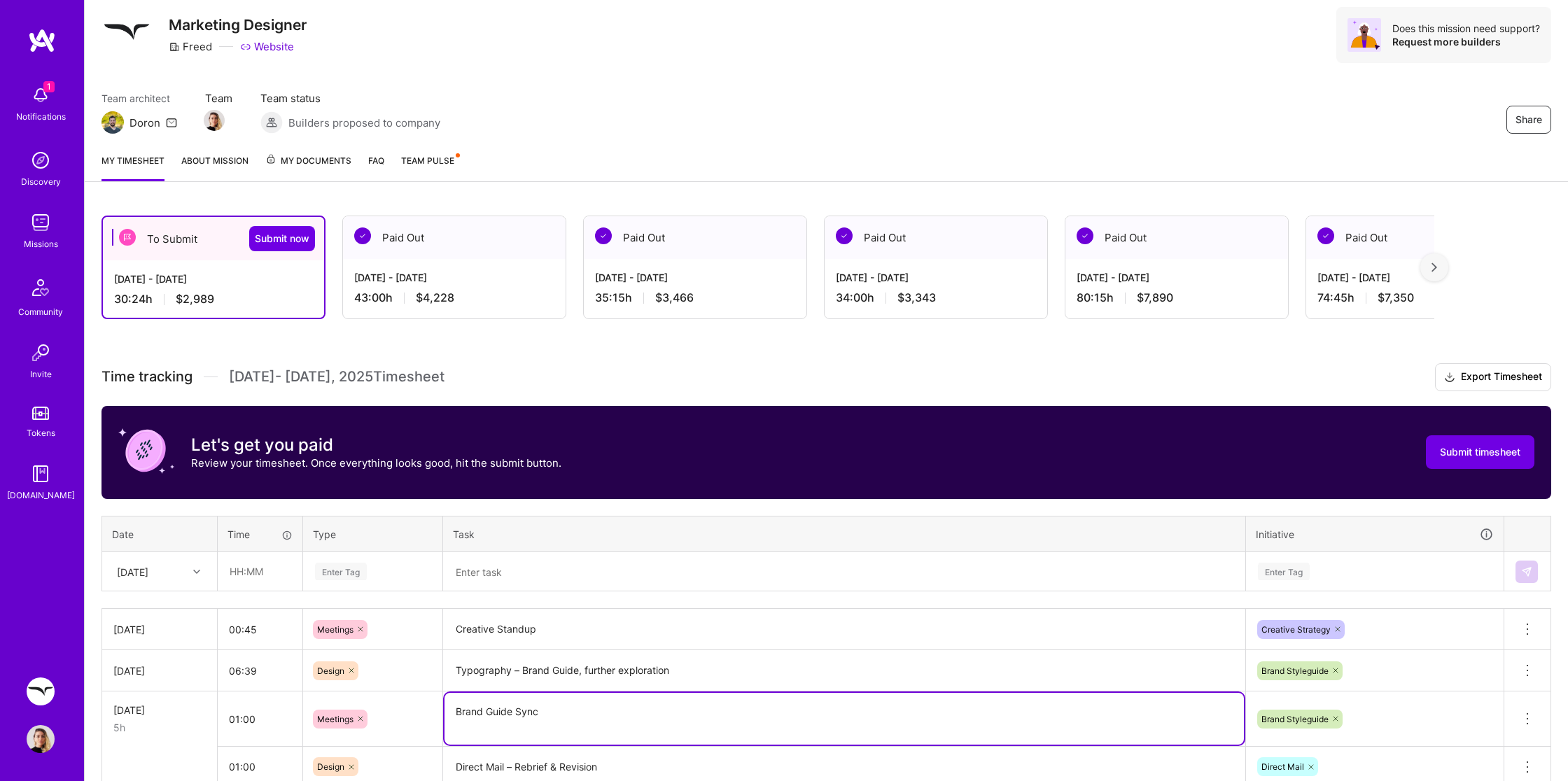
click at [1426, 77] on div "Share Marketing Designer Freed Website Does this mission need support? Request …" at bounding box center [826, 50] width 1483 height 184
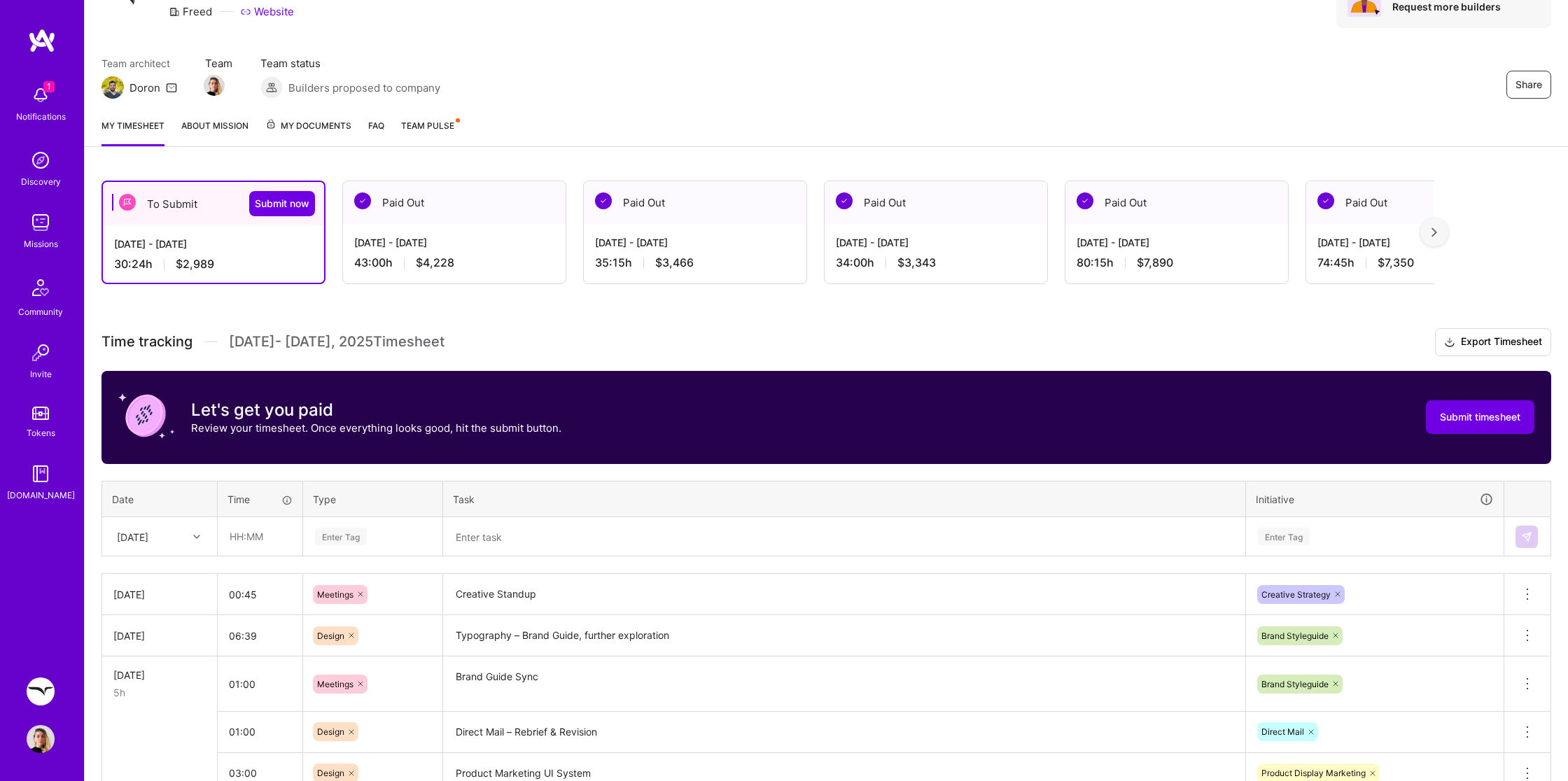
scroll to position [79, 0]
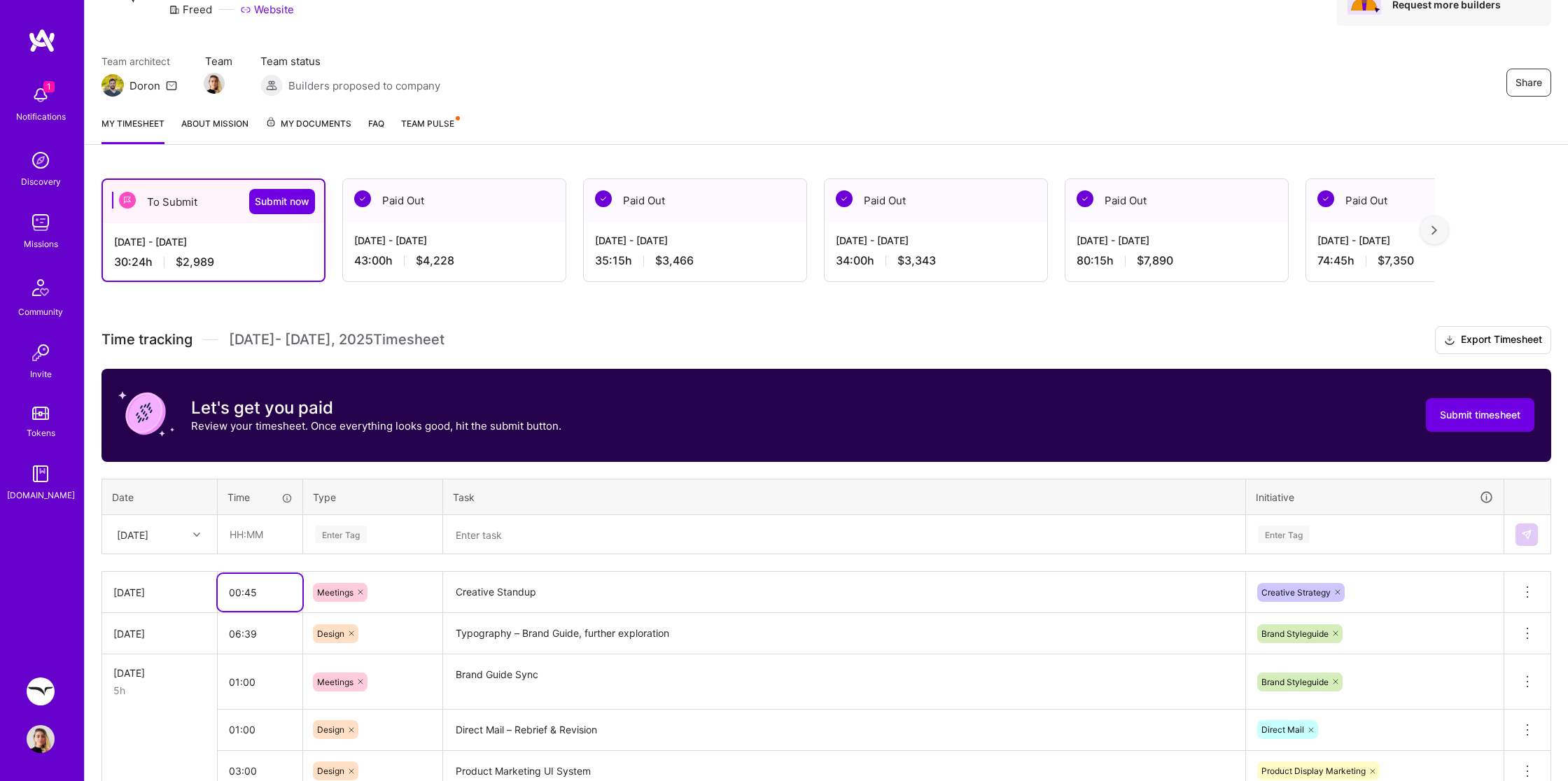
click at [269, 590] on input "00:45" at bounding box center [260, 593] width 85 height 37
type input "00:30"
click at [701, 591] on textarea "Creative Standup" at bounding box center [844, 593] width 799 height 39
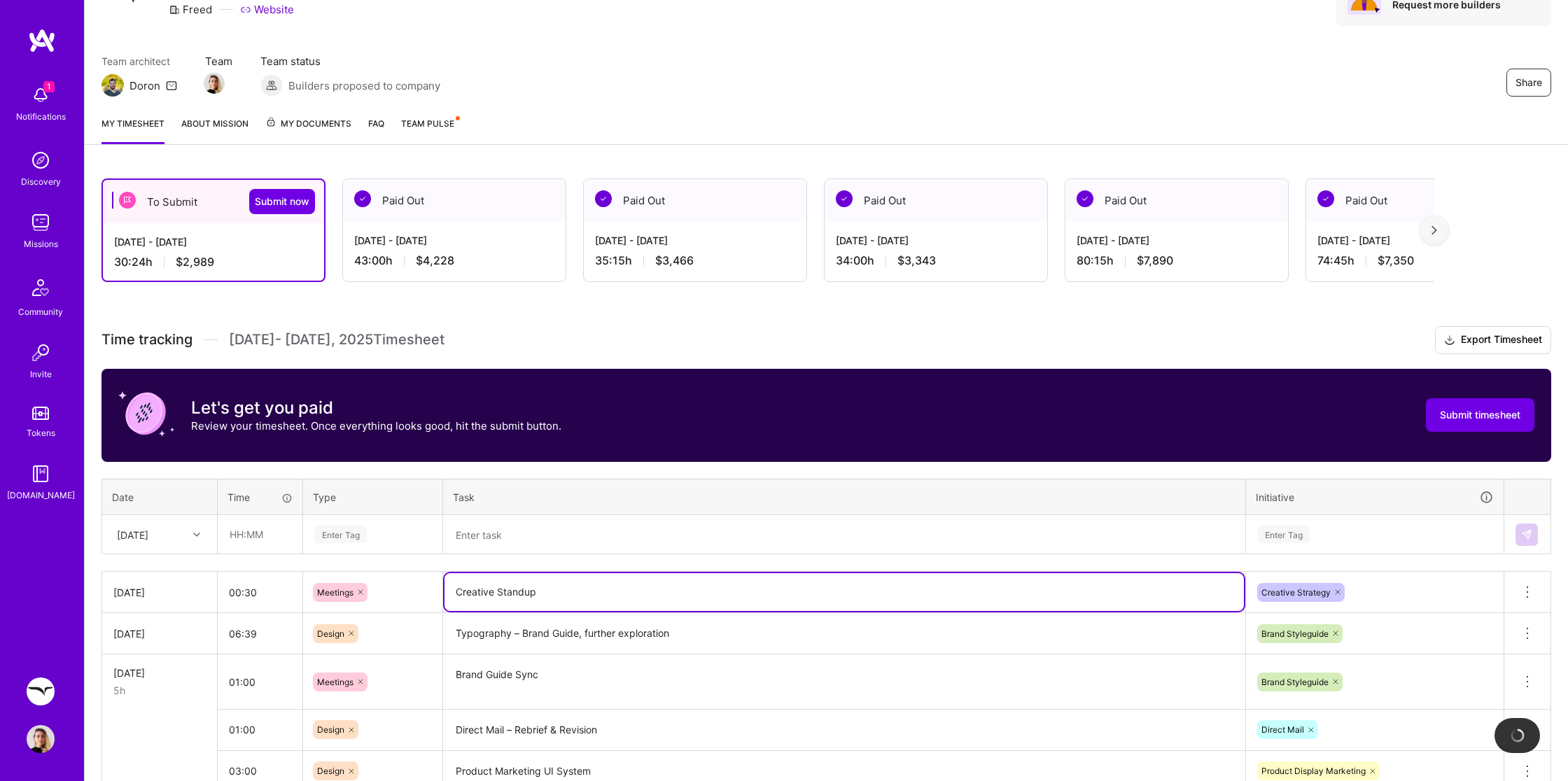
click at [1121, 329] on h3 "Time tracking [DATE] - [DATE] Timesheet Export Timesheet" at bounding box center [827, 340] width 1450 height 28
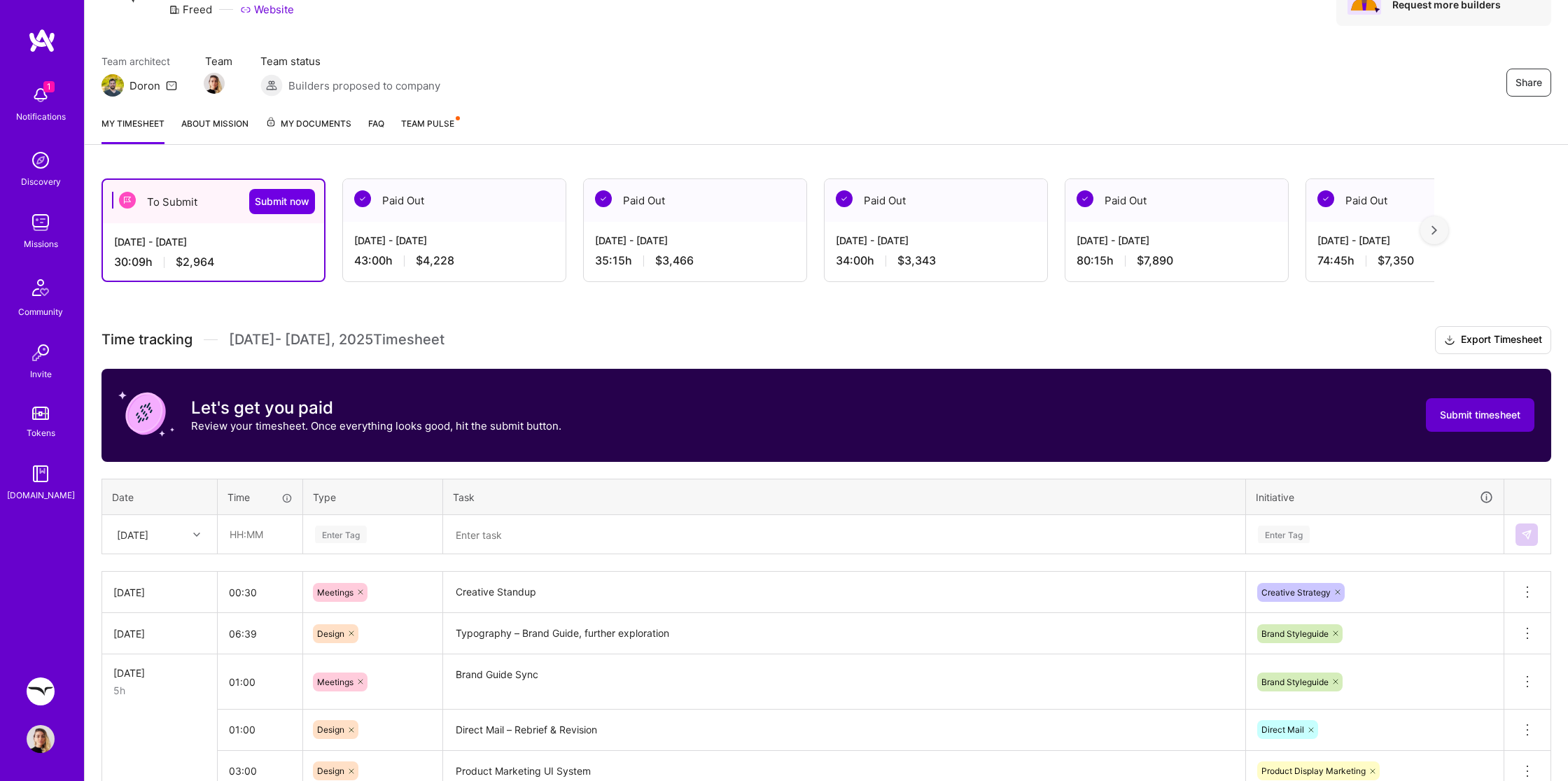
click at [1513, 408] on span "Submit timesheet" at bounding box center [1480, 415] width 80 height 14
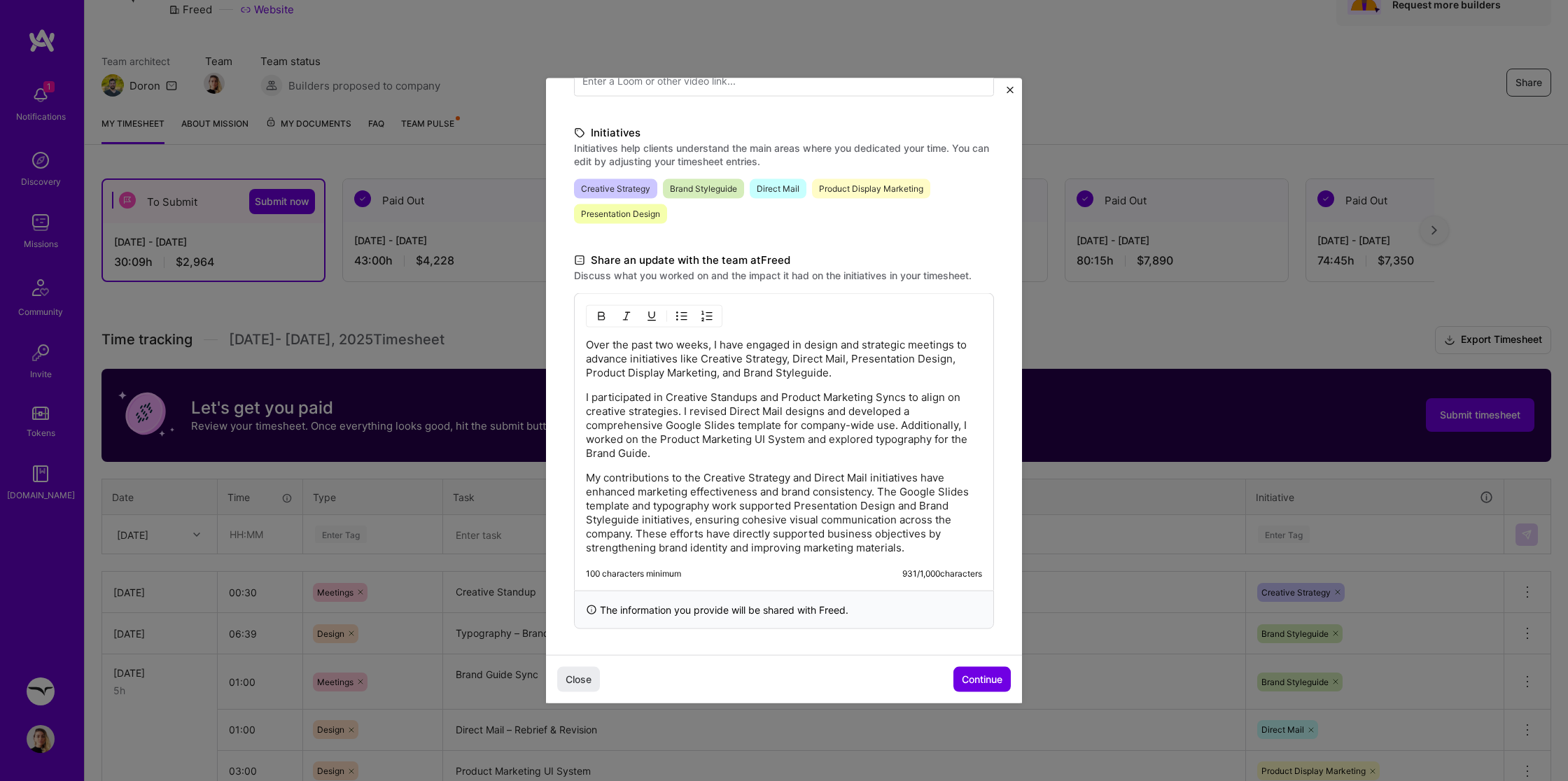
scroll to position [289, 0]
click at [985, 685] on span "Continue" at bounding box center [982, 679] width 41 height 14
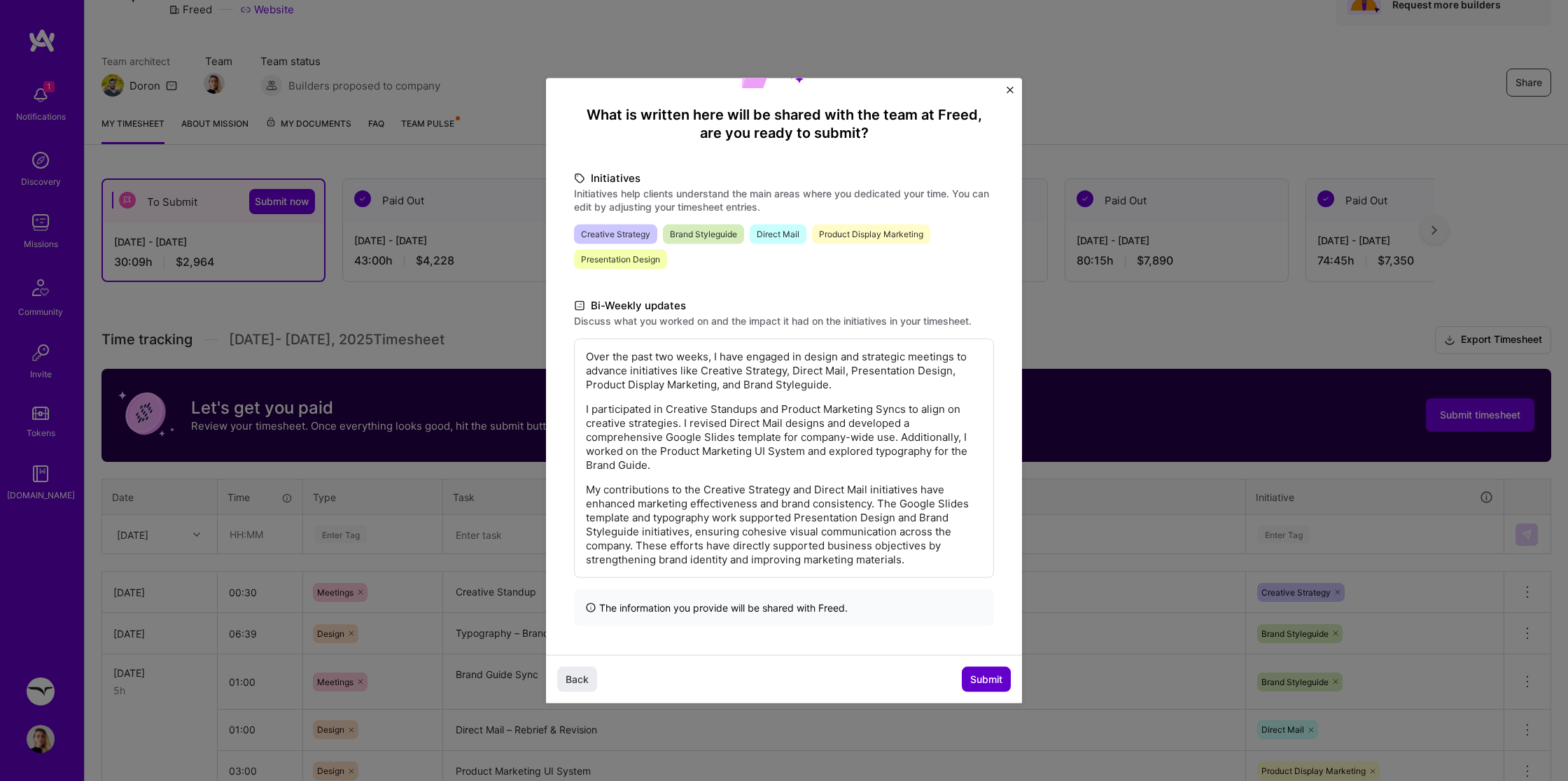
scroll to position [102, 0]
click at [985, 685] on span "Submit" at bounding box center [986, 679] width 32 height 14
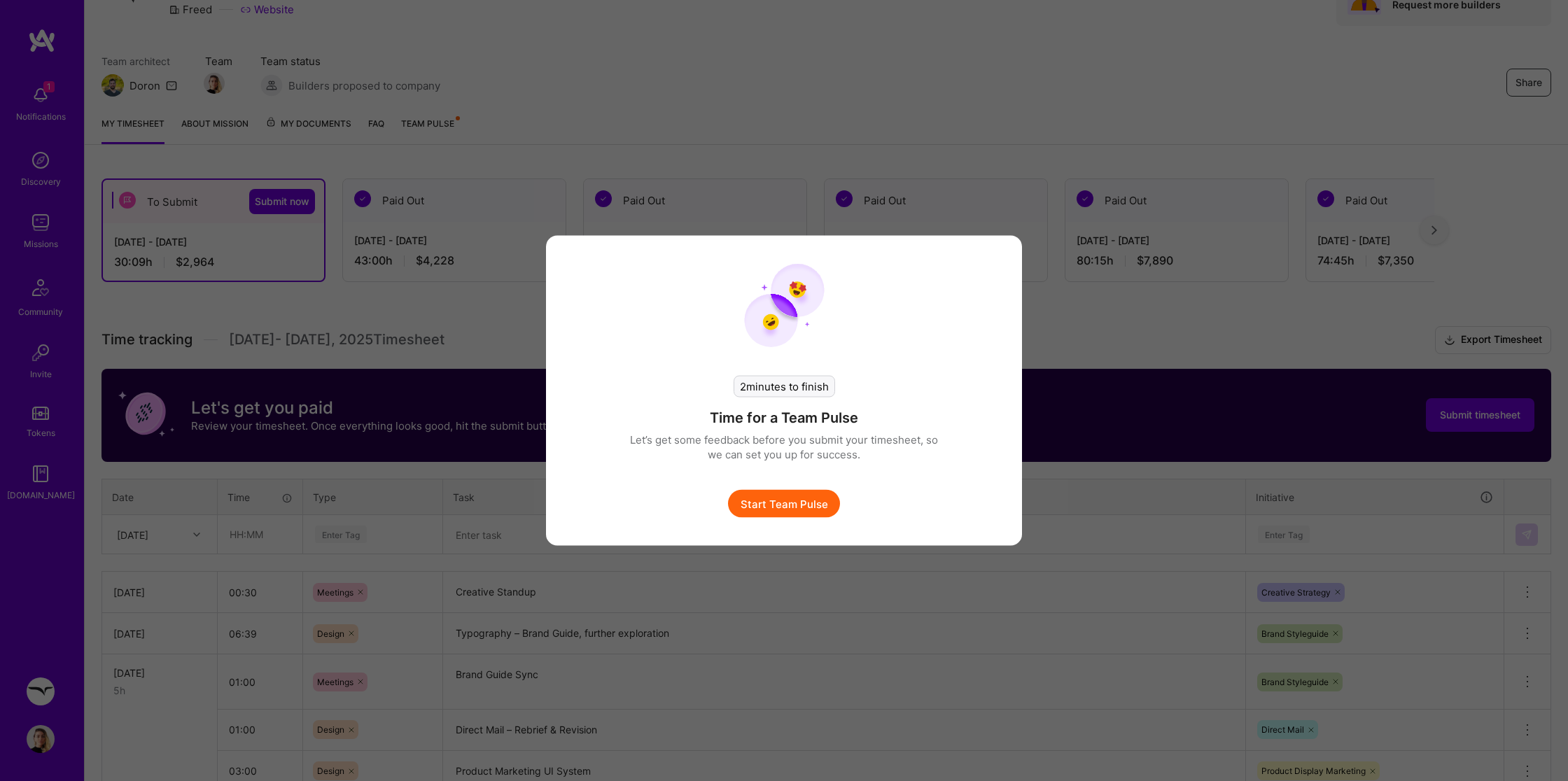
click at [801, 501] on button "Start Team Pulse" at bounding box center [784, 504] width 112 height 28
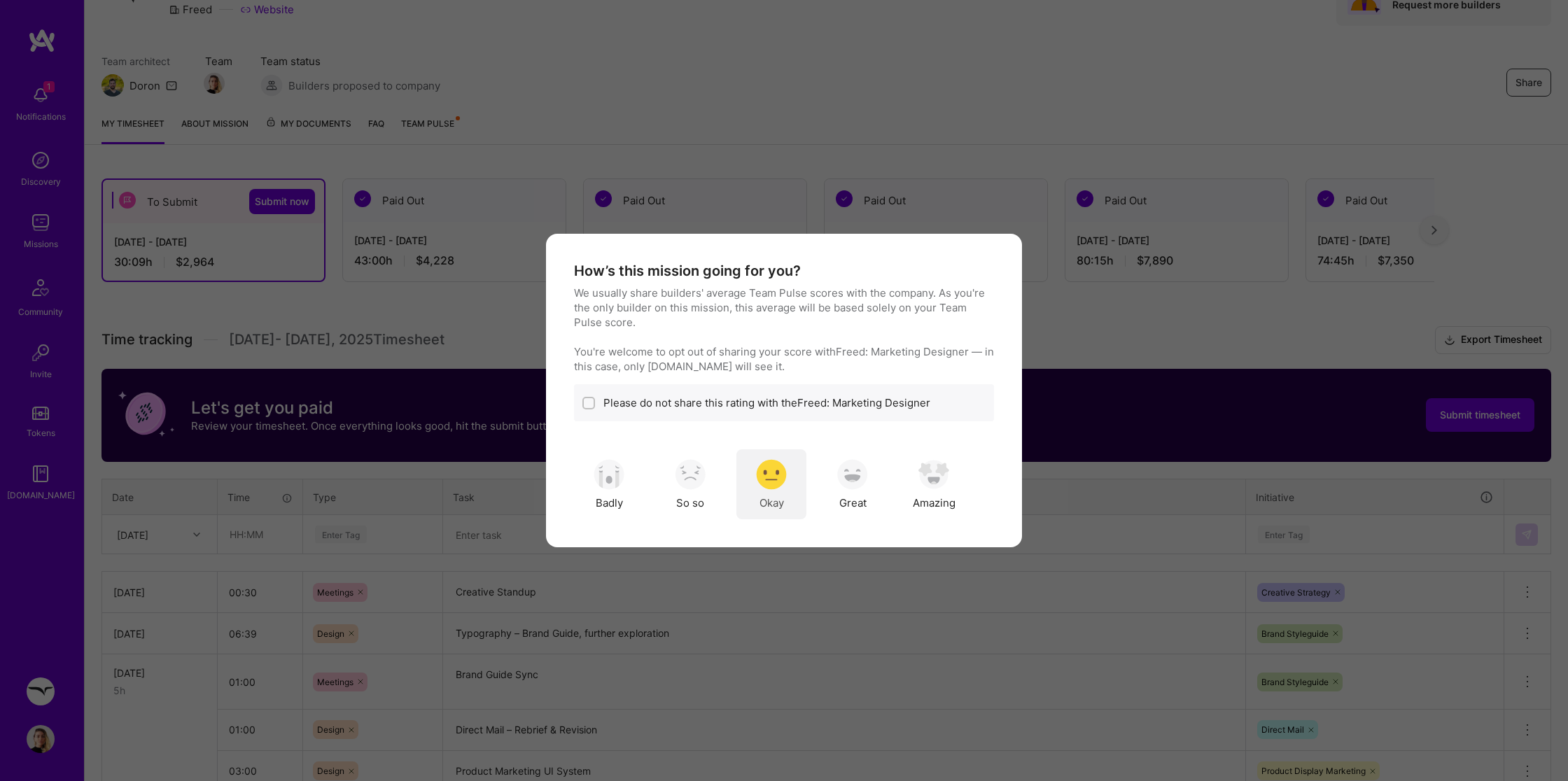
click at [770, 475] on img "modal" at bounding box center [772, 475] width 31 height 31
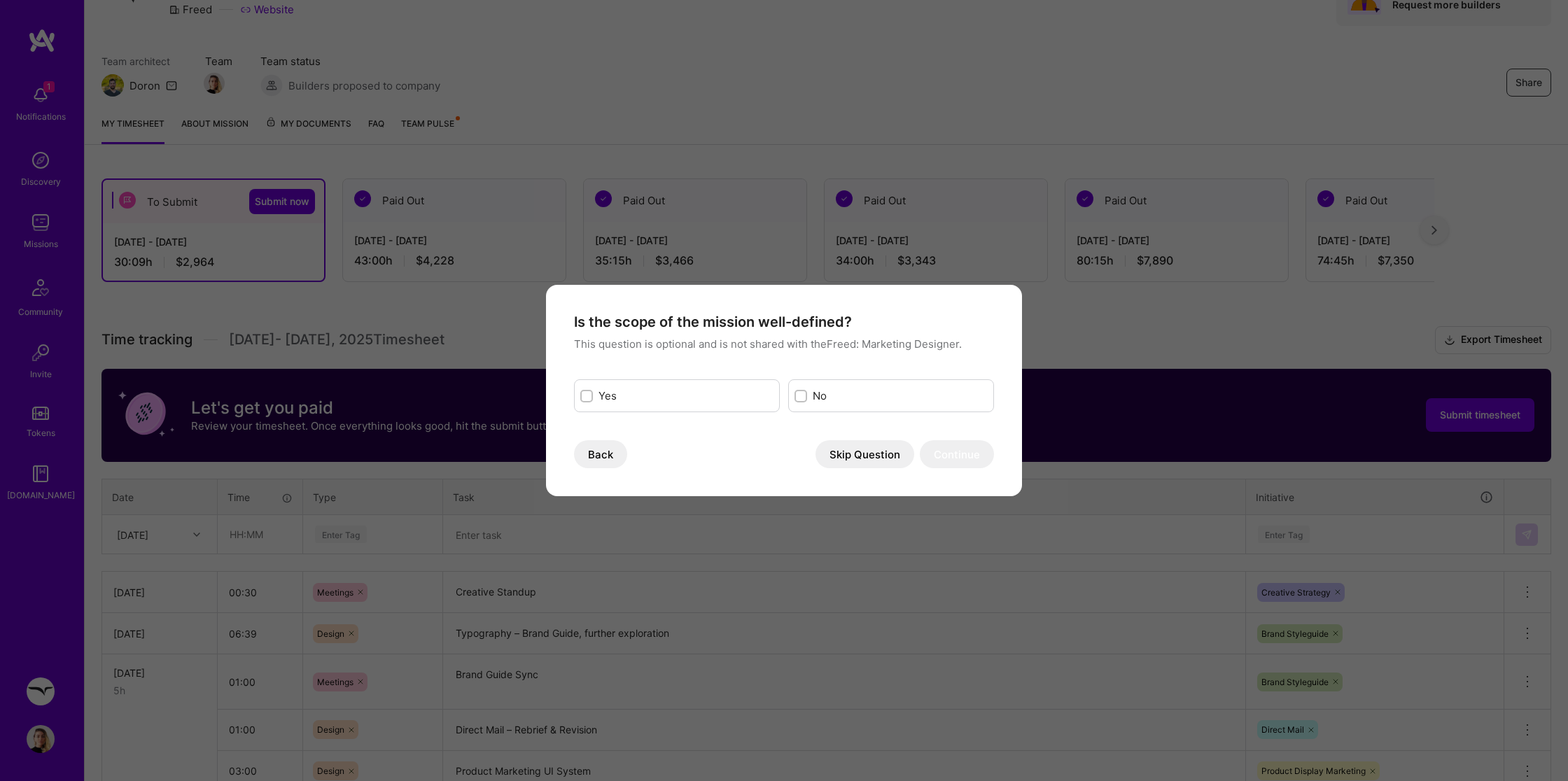
click at [678, 377] on div "Is the scope of the mission well-defined? This question is optional and is not …" at bounding box center [784, 363] width 420 height 99
click at [588, 394] on input "modal" at bounding box center [588, 396] width 10 height 10
checkbox input "true"
click at [965, 451] on button "Continue" at bounding box center [957, 454] width 74 height 28
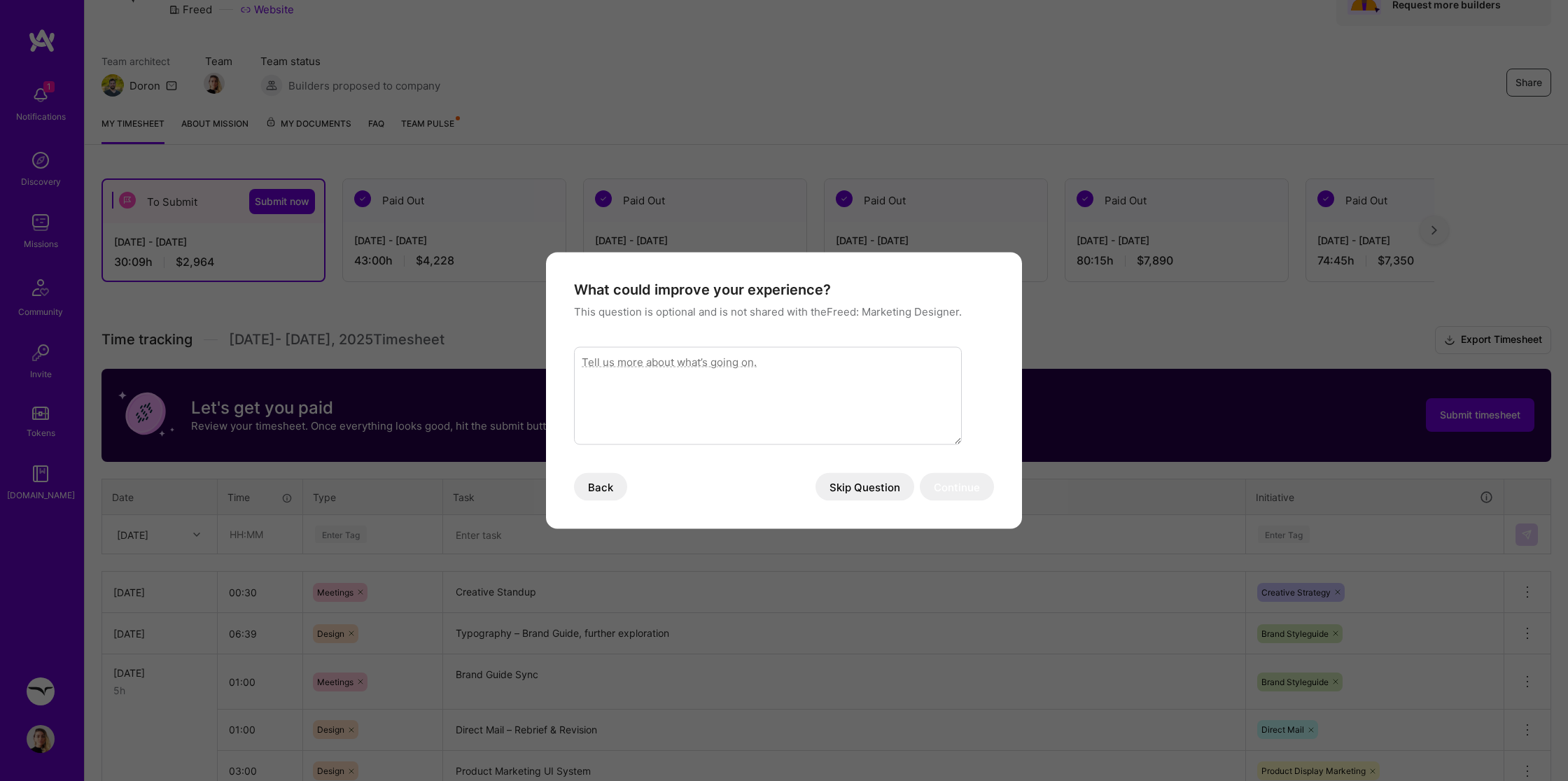
click at [887, 489] on button "Skip Question" at bounding box center [865, 487] width 99 height 28
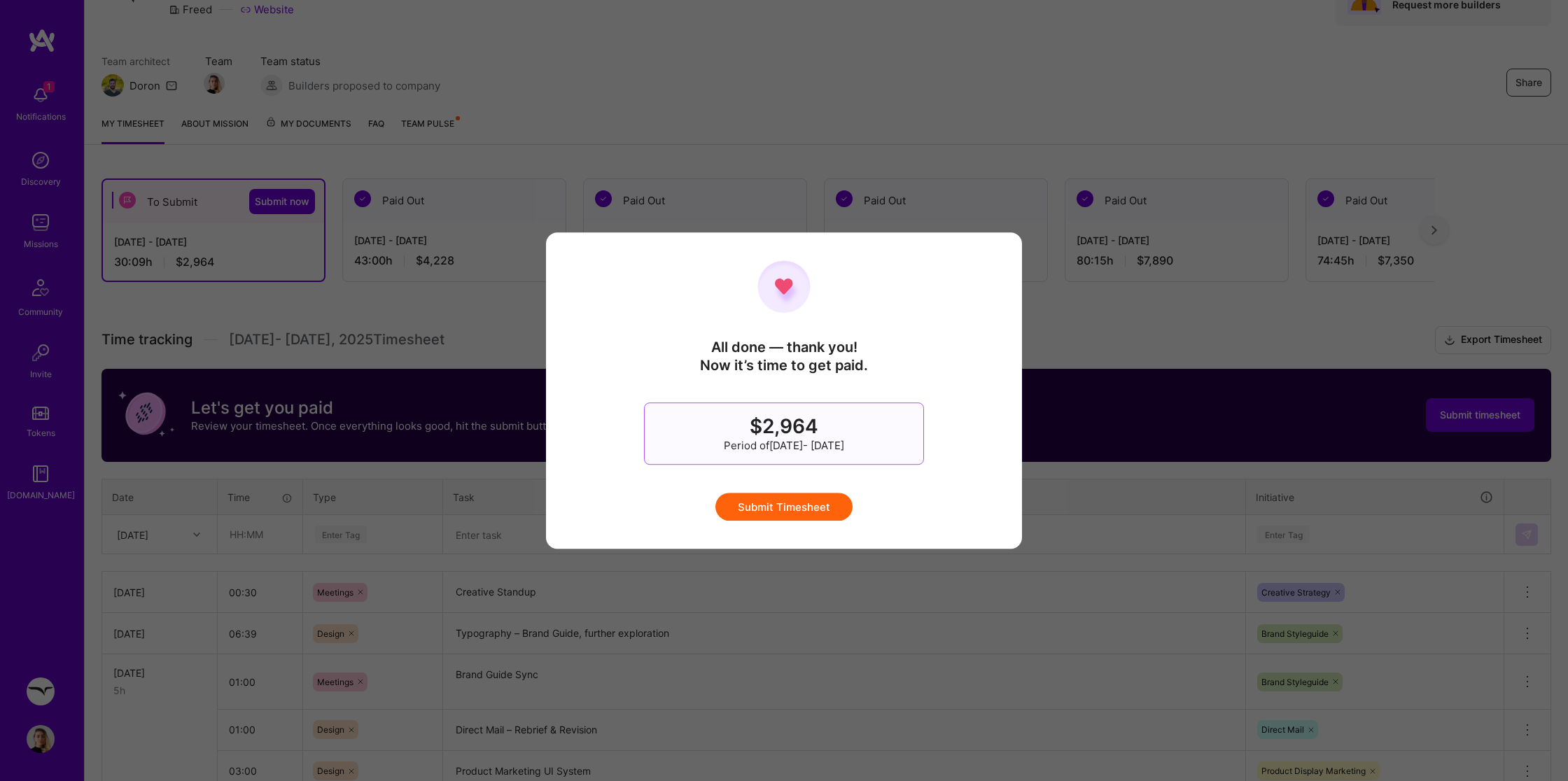
click at [809, 501] on button "Submit Timesheet" at bounding box center [784, 507] width 137 height 28
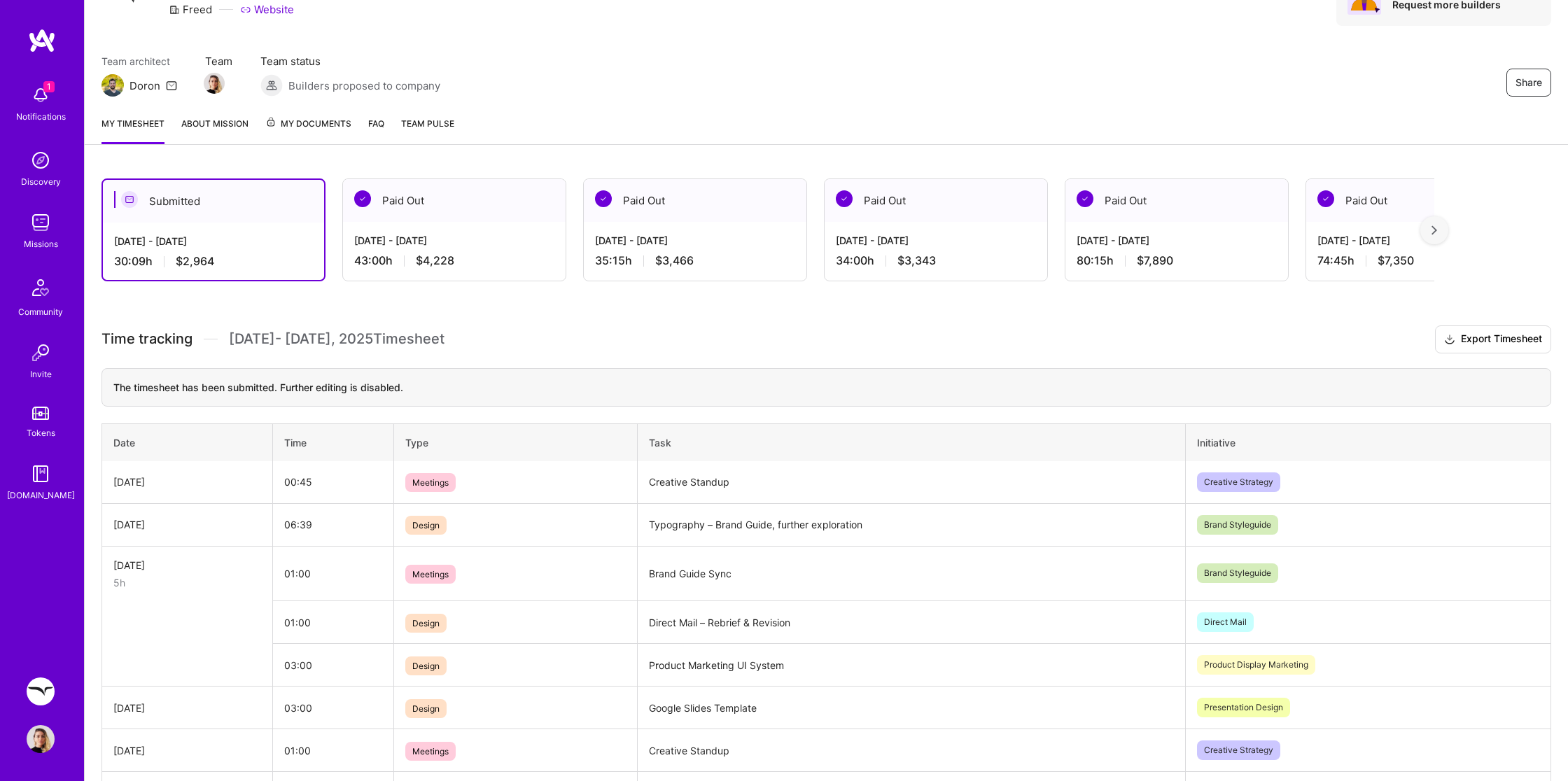
scroll to position [0, 0]
